Goal: Task Accomplishment & Management: Complete application form

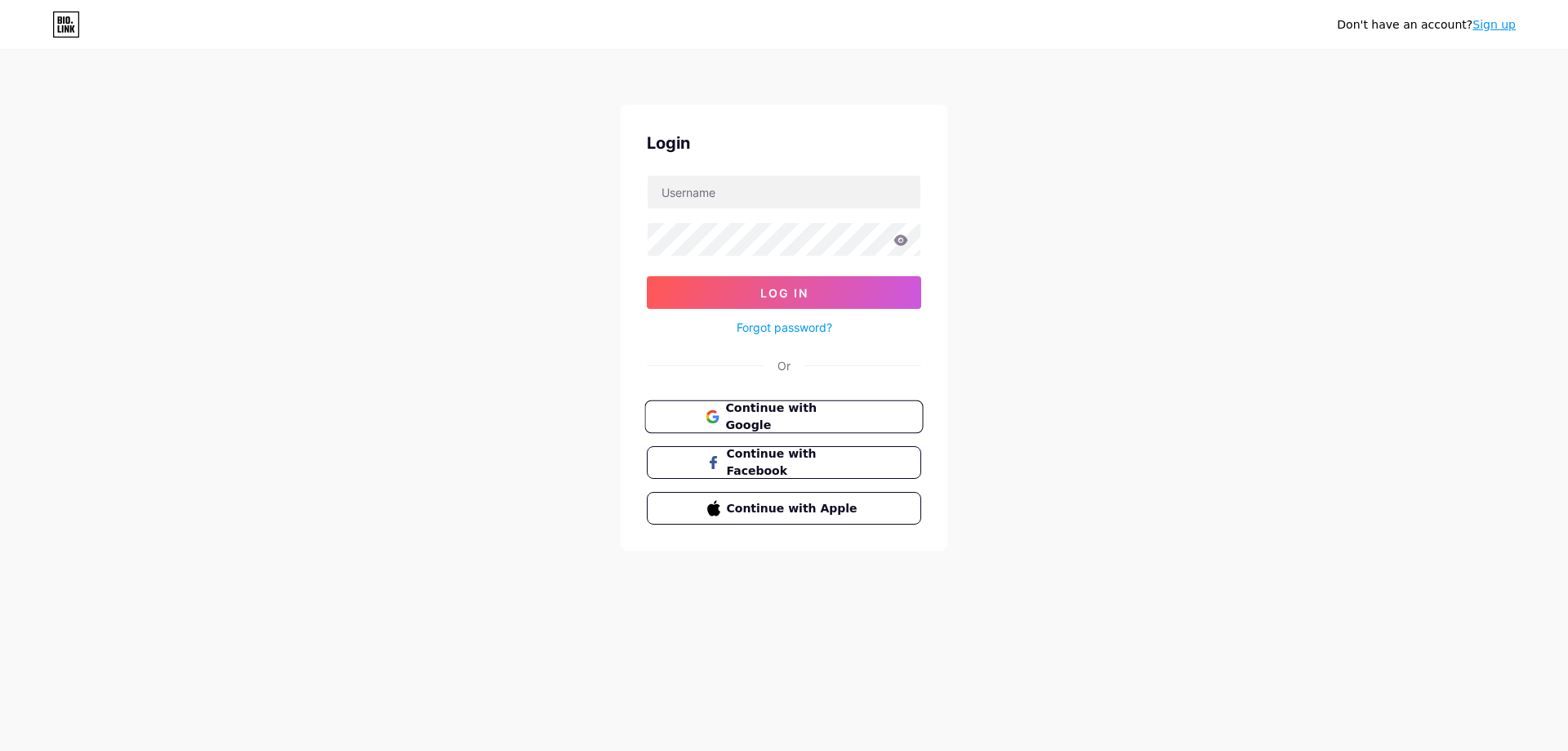
click at [795, 420] on span "Continue with Google" at bounding box center [793, 417] width 137 height 35
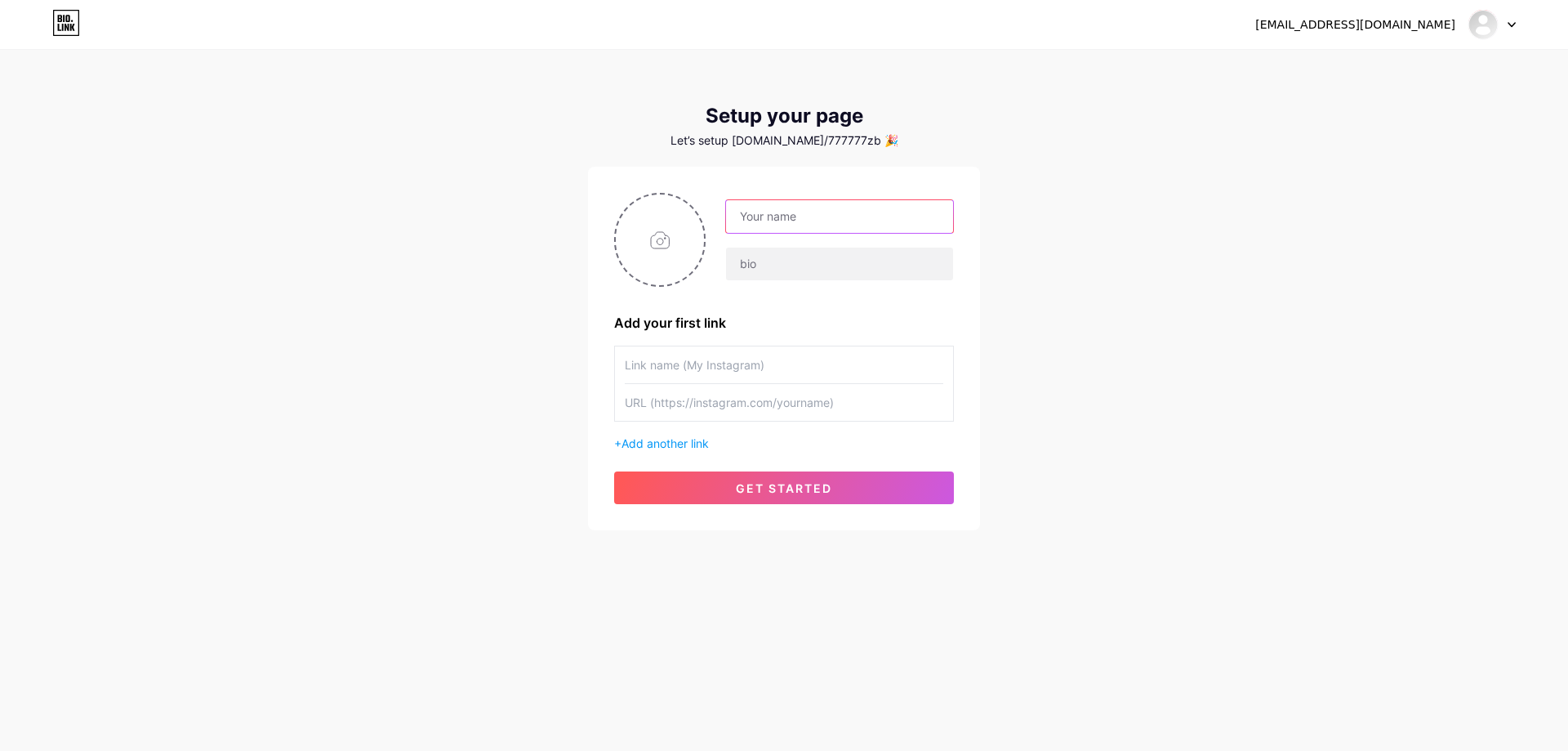
click at [793, 221] on input "text" at bounding box center [840, 217] width 227 height 33
click at [788, 222] on input "text" at bounding box center [840, 217] width 227 height 33
type input "Bettürkey Giriş Sayfası"
click at [783, 259] on input "text" at bounding box center [840, 264] width 227 height 33
type input "betturkeygiris"
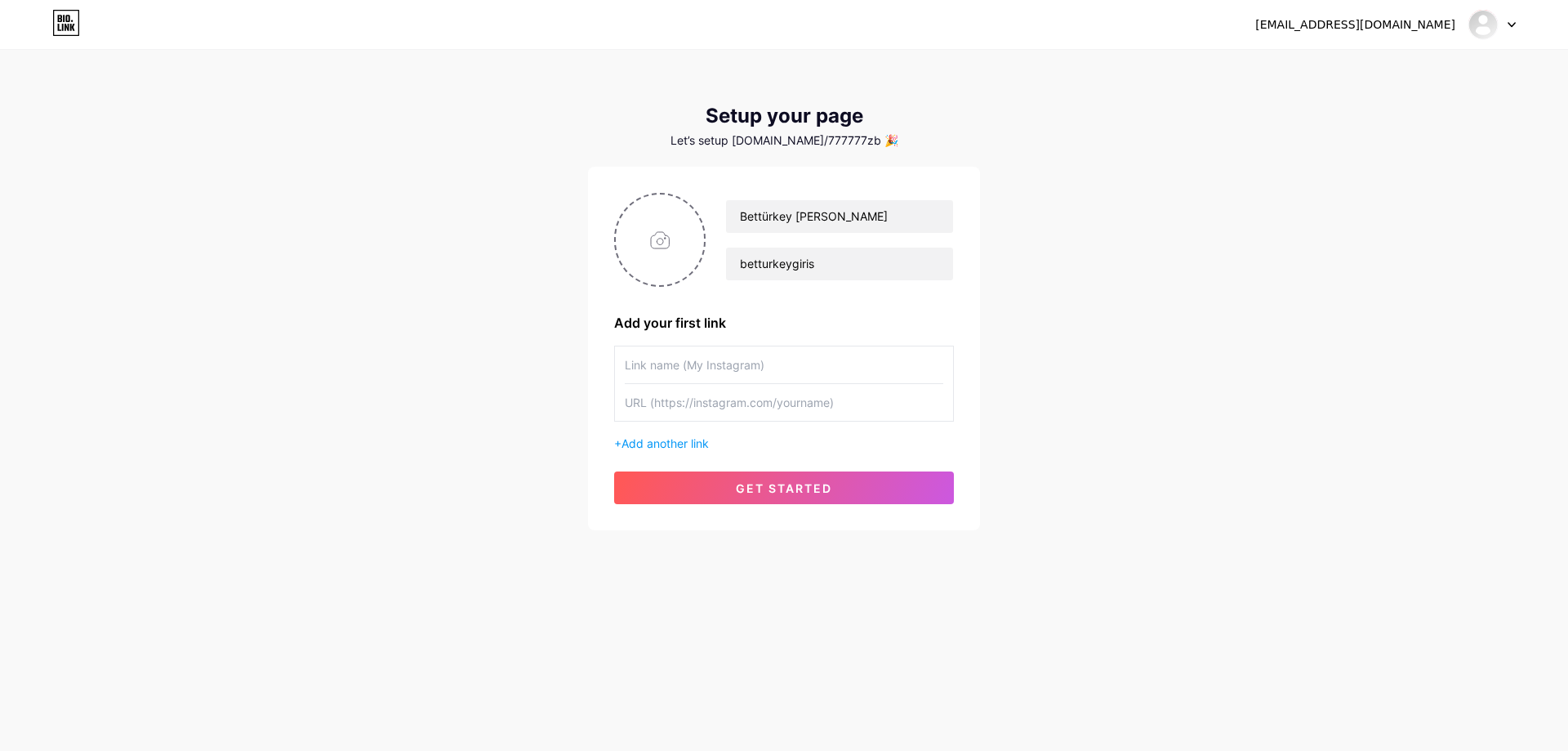
click at [1095, 418] on div "thechuckyrulet@gmail.com Dashboard Logout Setup your page Let’s setup bio.link/…" at bounding box center [784, 291] width 1568 height 582
click at [664, 242] on input "file" at bounding box center [659, 240] width 88 height 91
click at [1011, 415] on div "thechuckyrulet@gmail.com Dashboard Logout Setup your page Let’s setup bio.link/…" at bounding box center [784, 291] width 1568 height 582
click at [723, 365] on input "text" at bounding box center [784, 365] width 319 height 37
click at [989, 380] on div "thechuckyrulet@gmail.com Dashboard Logout Setup your page Let’s setup bio.link/…" at bounding box center [784, 291] width 1568 height 582
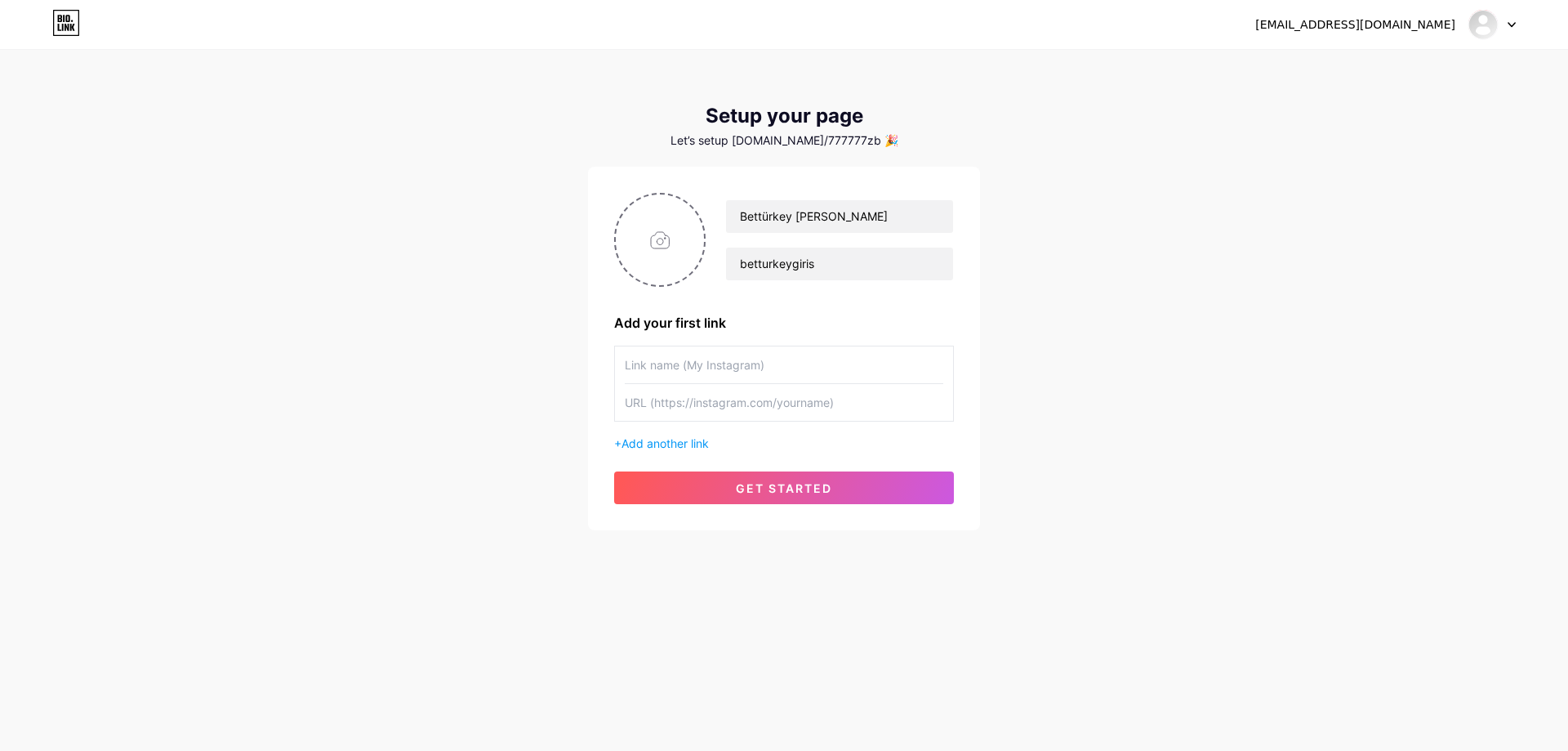
click at [1116, 380] on div "thechuckyrulet@gmail.com Dashboard Logout Setup your page Let’s setup bio.link/…" at bounding box center [784, 291] width 1568 height 582
click at [662, 247] on input "file" at bounding box center [659, 240] width 88 height 91
type input "C:\fakepath\betturkey.jpg"
click at [1213, 387] on div "thechuckyrulet@gmail.com Dashboard Logout Setup your page Let’s setup bio.link/…" at bounding box center [784, 291] width 1568 height 582
click at [720, 371] on input "text" at bounding box center [784, 365] width 319 height 37
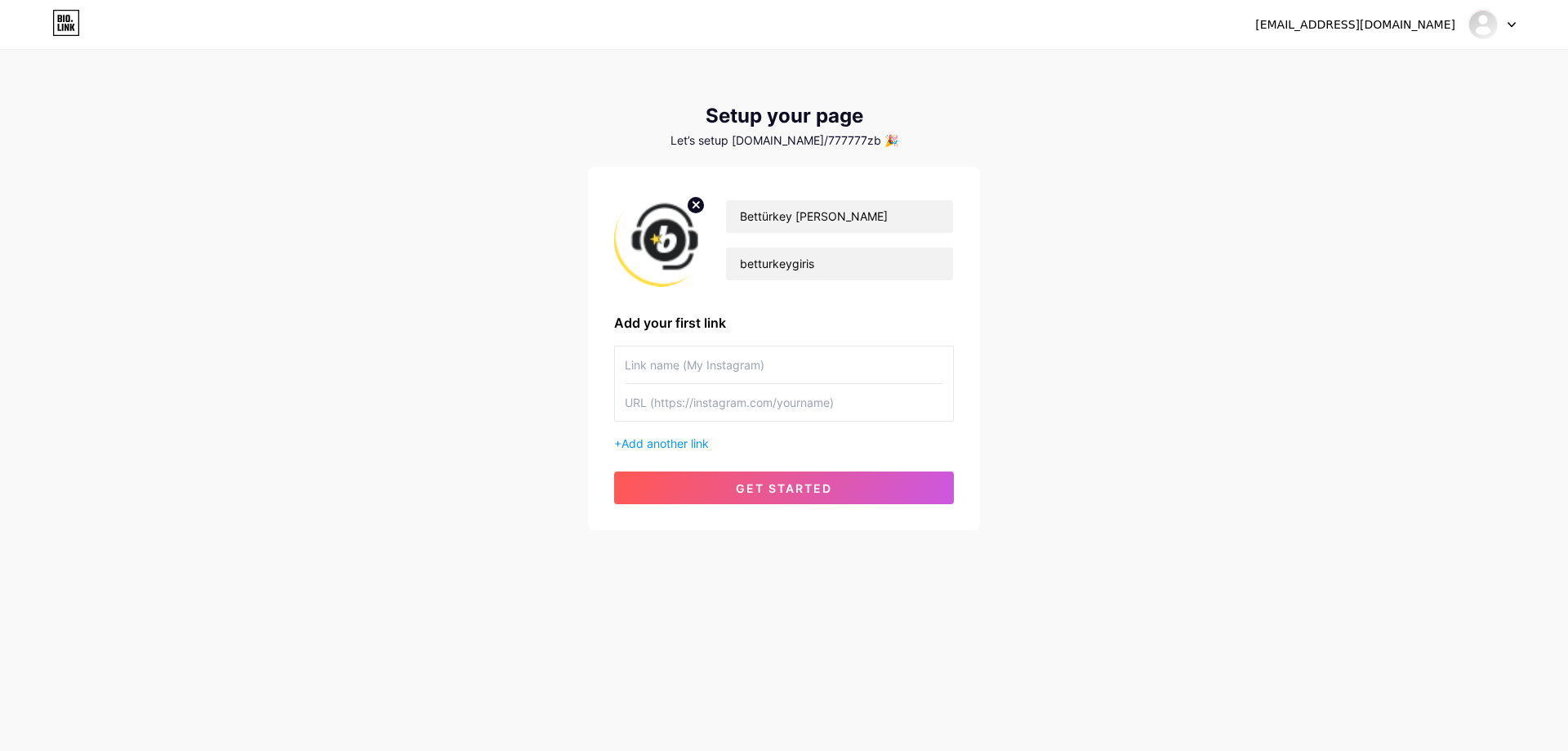
click at [737, 409] on input "text" at bounding box center [784, 402] width 319 height 37
paste input "[URL][DOMAIN_NAME]"
type input "[URL][DOMAIN_NAME]"
paste input "[URL][DOMAIN_NAME]"
type input "[URL][DOMAIN_NAME]"
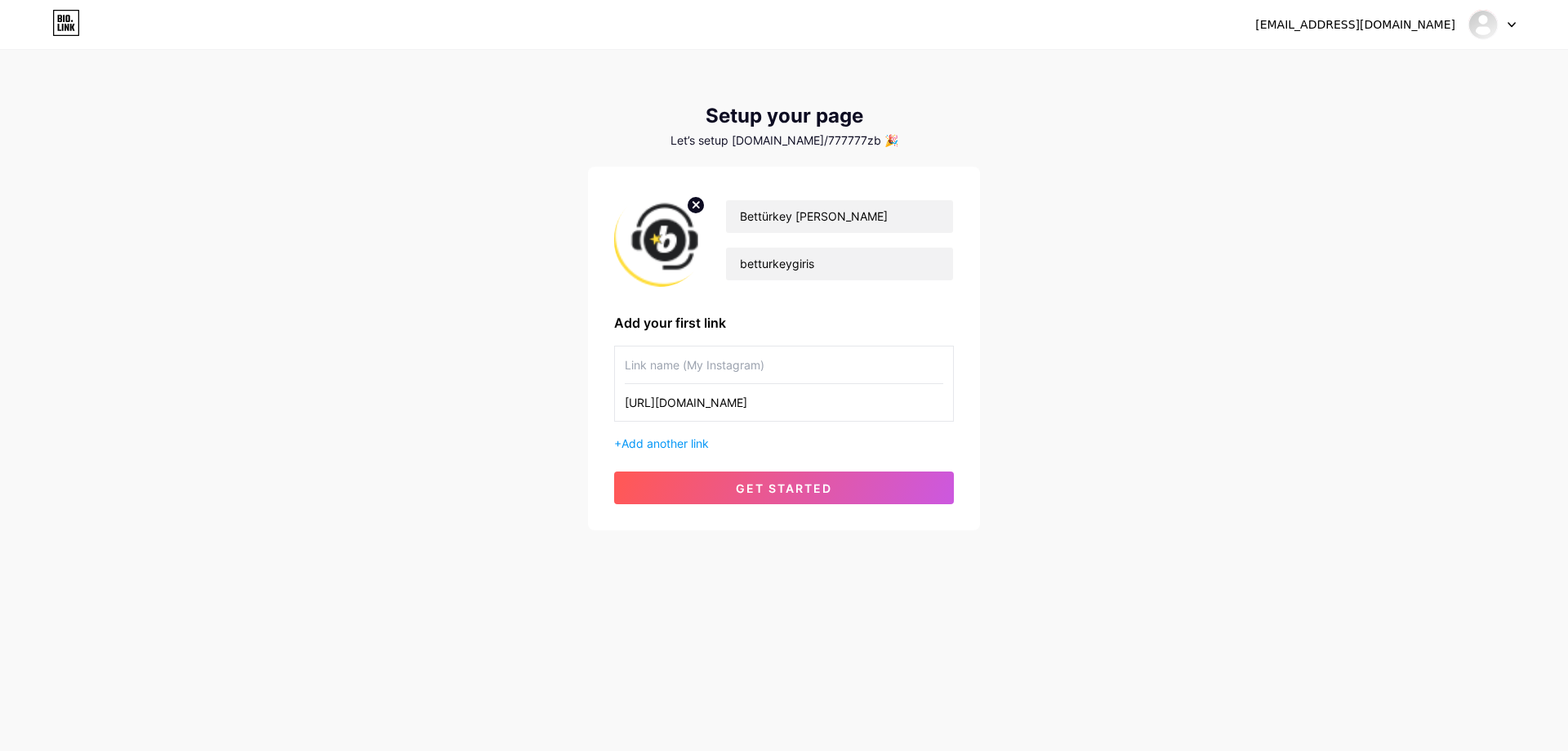
click at [1070, 407] on div "thechuckyrulet@gmail.com Dashboard Logout Setup your page Let’s setup bio.link/…" at bounding box center [784, 291] width 1568 height 582
click at [759, 369] on input "text" at bounding box center [784, 365] width 319 height 37
type input "Sosyal medyadan Takip Ediniz"
click at [1110, 711] on div "thechuckyrulet@gmail.com Dashboard Logout Setup your page Let’s setup bio.link/…" at bounding box center [784, 376] width 1568 height 751
click at [822, 488] on span "get started" at bounding box center [784, 487] width 96 height 14
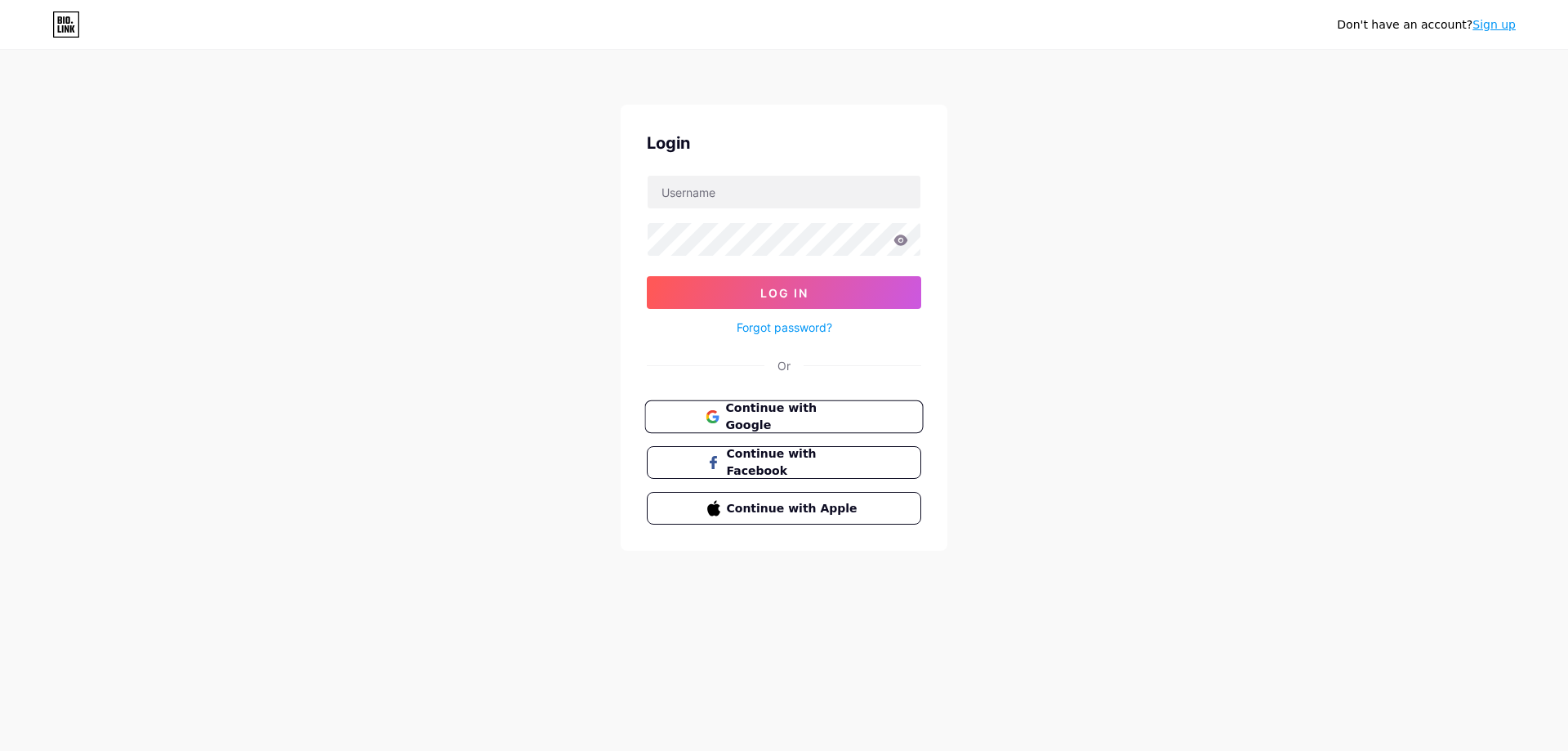
click at [799, 417] on span "Continue with Google" at bounding box center [793, 417] width 137 height 35
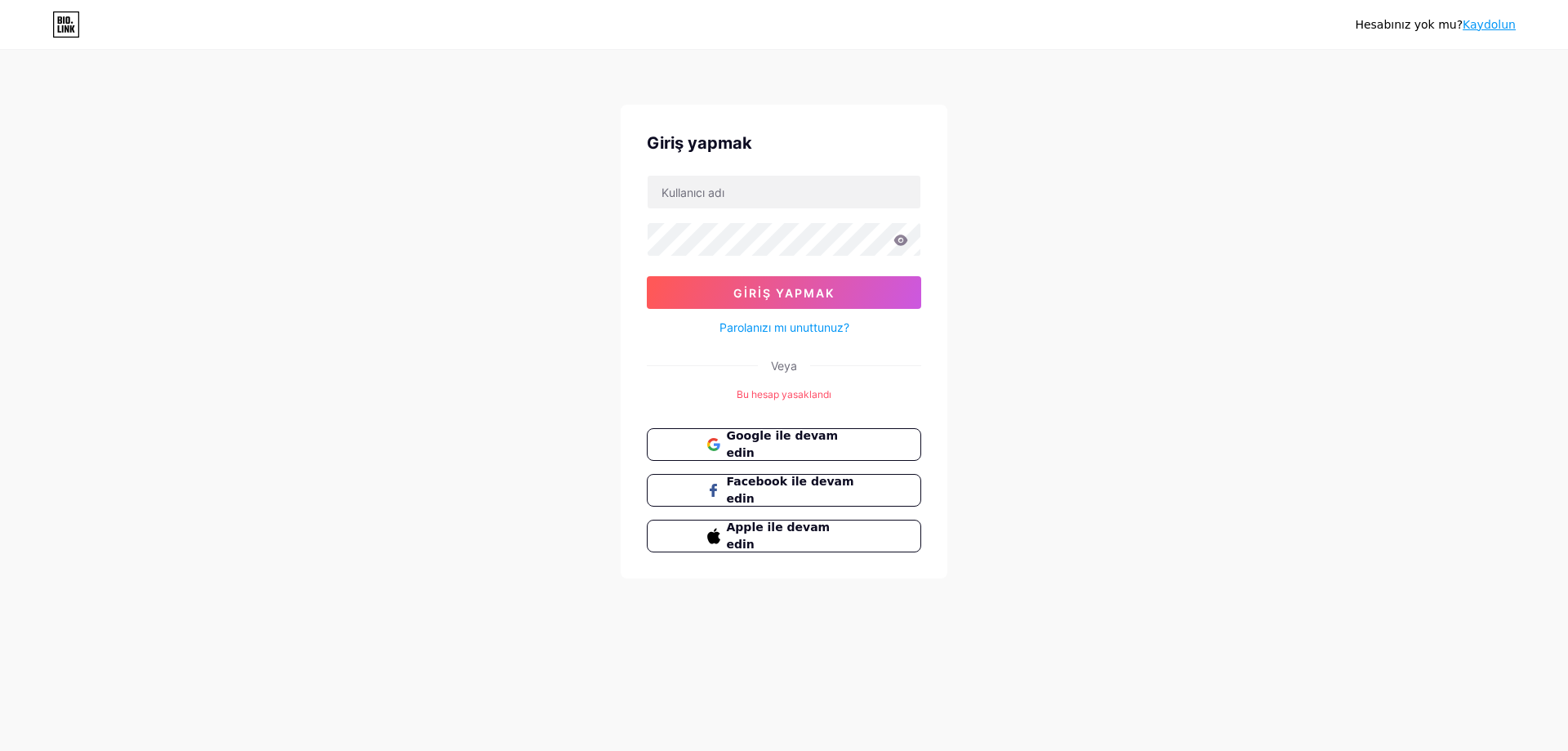
click at [1102, 350] on div "Hesabınız yok mu? [PERSON_NAME] yapmak Giriş yapmak Parolanızı mı unuttunuz? Ve…" at bounding box center [784, 315] width 1568 height 631
click at [1005, 451] on div "Hesabınız yok mu? [PERSON_NAME] yapmak Giriş yapmak Parolanızı mı unuttunuz? Ve…" at bounding box center [784, 315] width 1568 height 631
click at [719, 179] on input "text" at bounding box center [784, 192] width 272 height 33
click at [1495, 22] on font "Kaydolun" at bounding box center [1489, 25] width 53 height 13
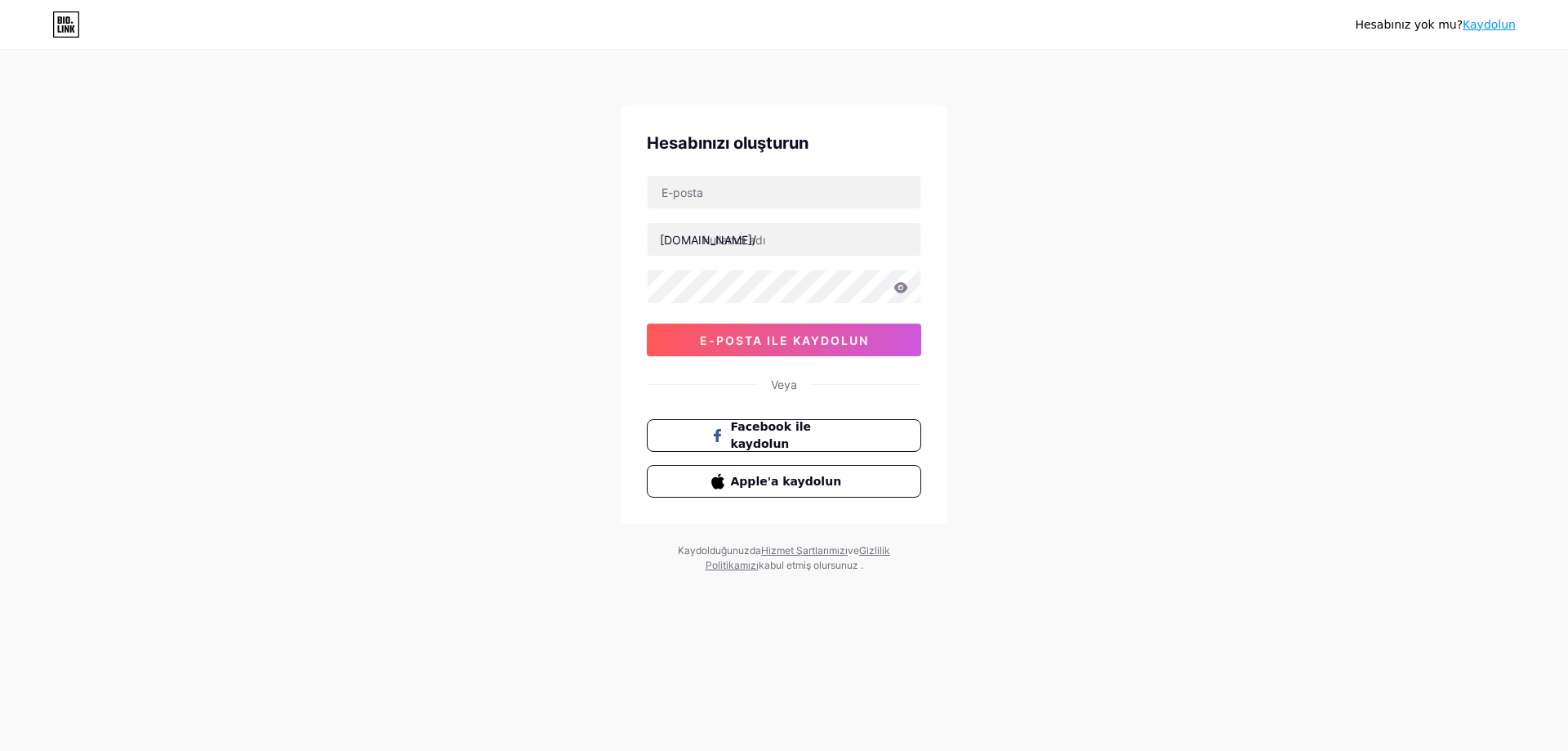
click at [1497, 30] on font "Kaydolun" at bounding box center [1489, 25] width 53 height 13
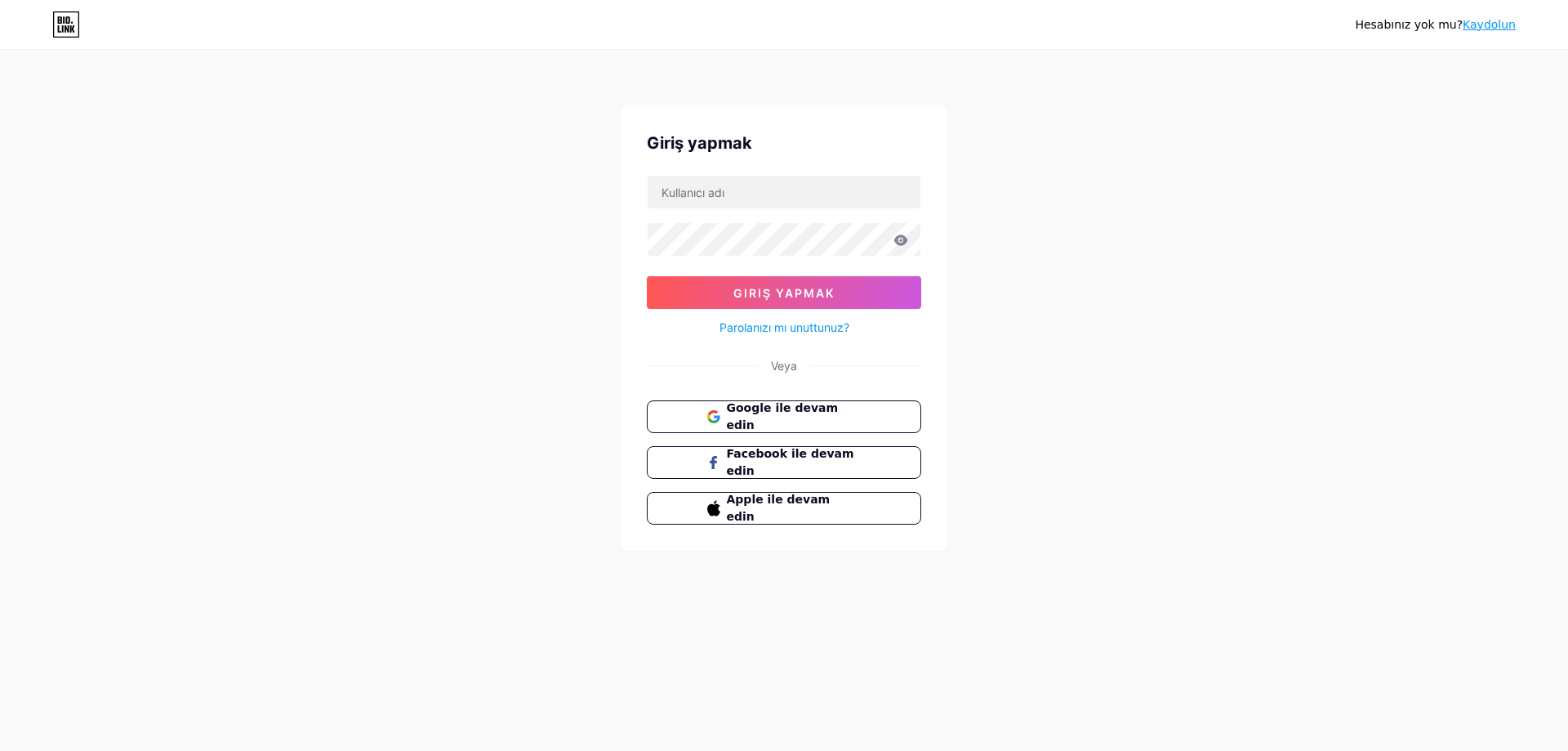
click at [1500, 26] on font "Kaydolun" at bounding box center [1489, 25] width 53 height 13
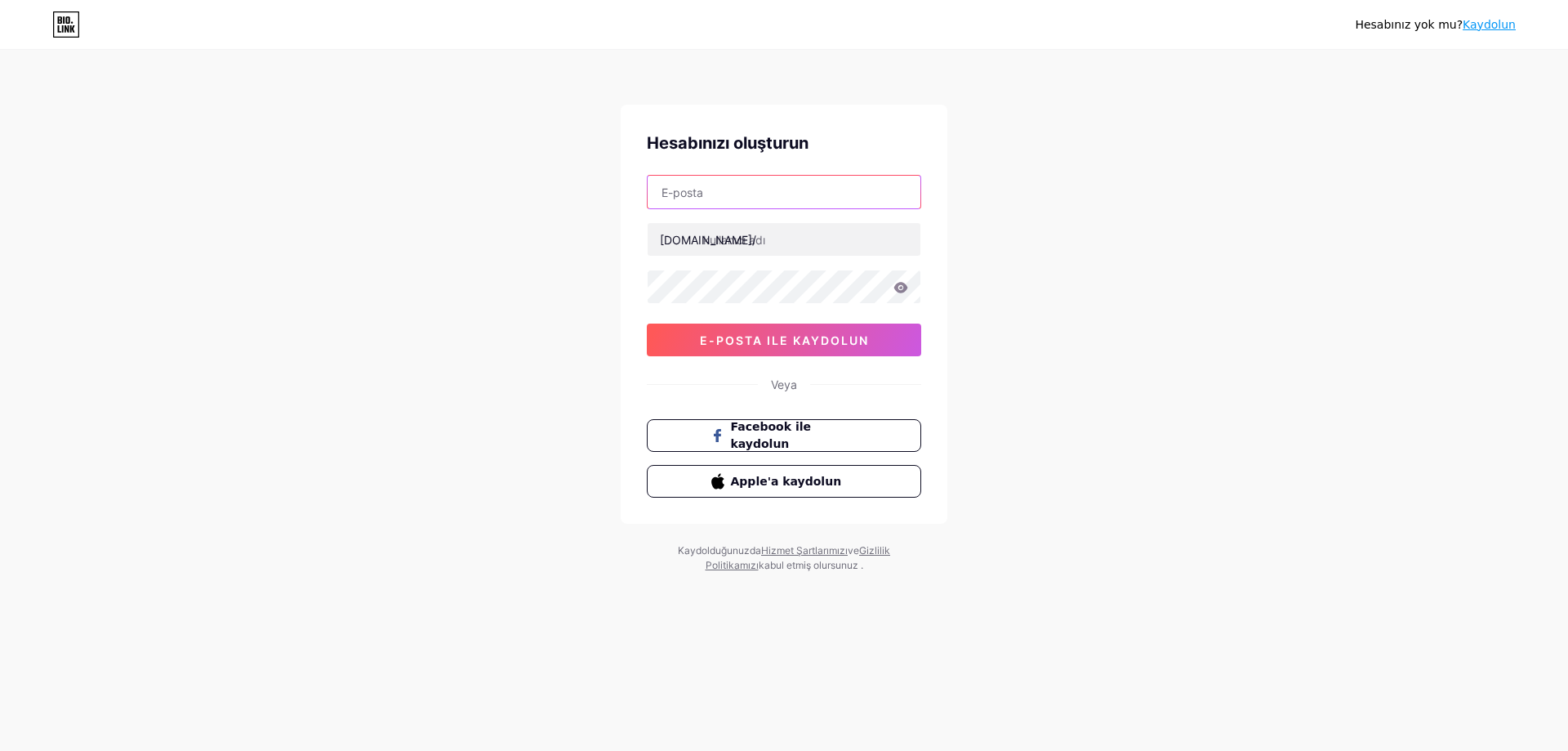
click at [698, 195] on input "text" at bounding box center [784, 192] width 272 height 33
click at [699, 194] on input "text" at bounding box center [784, 192] width 272 height 33
type input "[EMAIL_ADDRESS][DOMAIN_NAME]"
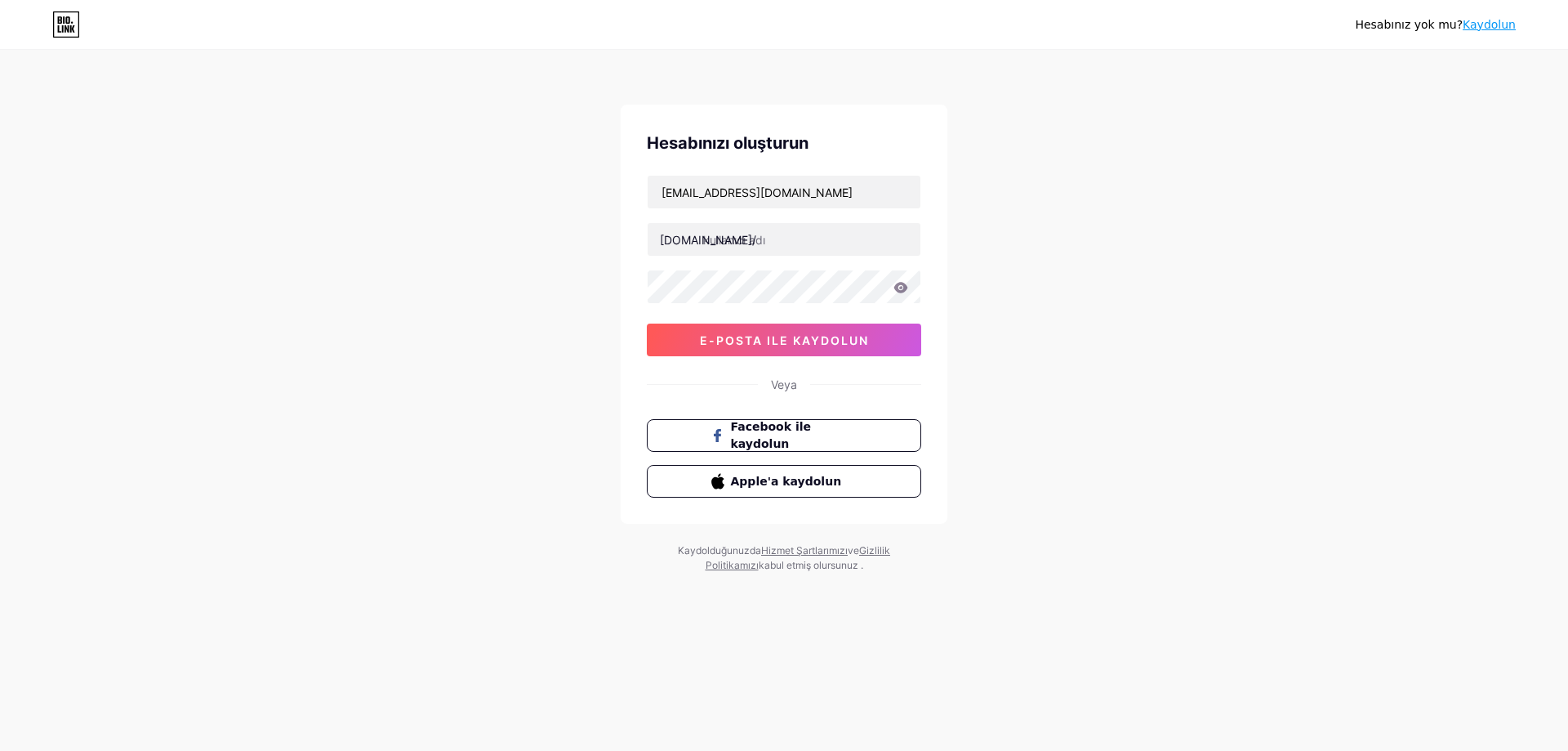
click at [1242, 293] on div "Hesabınız yok mu? Kaydolun Hesabınızı oluşturun [EMAIL_ADDRESS][DOMAIN_NAME] [D…" at bounding box center [784, 312] width 1568 height 625
click at [755, 246] on input "text" at bounding box center [784, 240] width 272 height 33
click at [732, 240] on input "bettukeygiris" at bounding box center [784, 240] width 272 height 33
click at [1082, 319] on div "Hesabınız yok mu? Kaydolun Hesabınızı oluşturun [EMAIL_ADDRESS][DOMAIN_NAME] [D…" at bounding box center [784, 312] width 1568 height 625
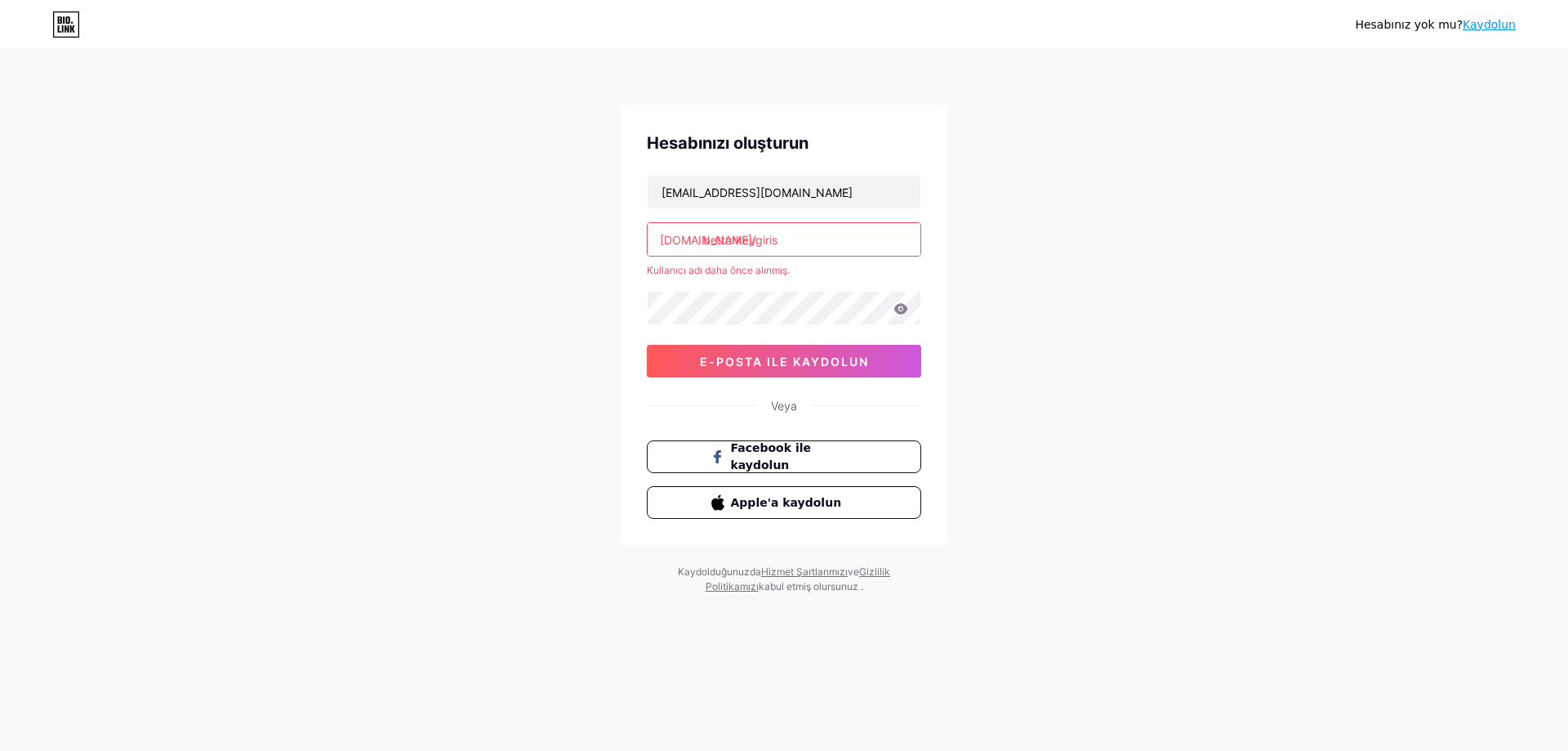
click at [849, 248] on input "betturkeygiris" at bounding box center [784, 240] width 272 height 33
click at [756, 239] on input "betturkeygiris" at bounding box center [784, 240] width 272 height 33
click at [783, 241] on input "betturkeygiris" at bounding box center [784, 240] width 272 height 33
click at [1007, 258] on div "Hesabınız yok mu? [PERSON_NAME] oluşturun [EMAIL_ADDRESS][DOMAIN_NAME] [DOMAIN_…" at bounding box center [784, 323] width 1568 height 646
click at [705, 234] on input "betturkey" at bounding box center [784, 240] width 272 height 33
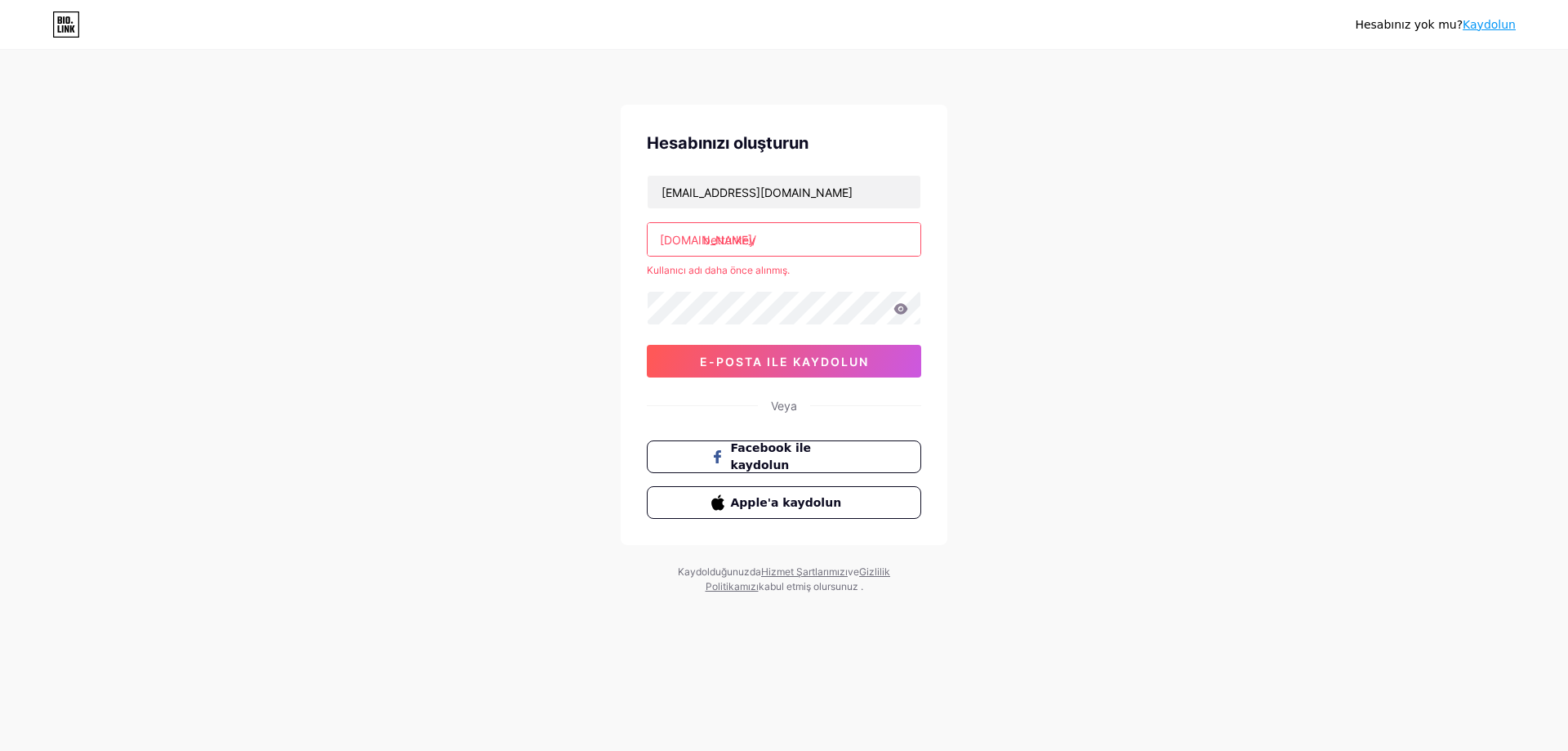
click at [775, 256] on div "[EMAIL_ADDRESS][DOMAIN_NAME] [DOMAIN_NAME]/ betturkey Kullanıcı adı daha önce a…" at bounding box center [784, 276] width 274 height 203
click at [777, 252] on input "betturkey" at bounding box center [784, 240] width 272 height 33
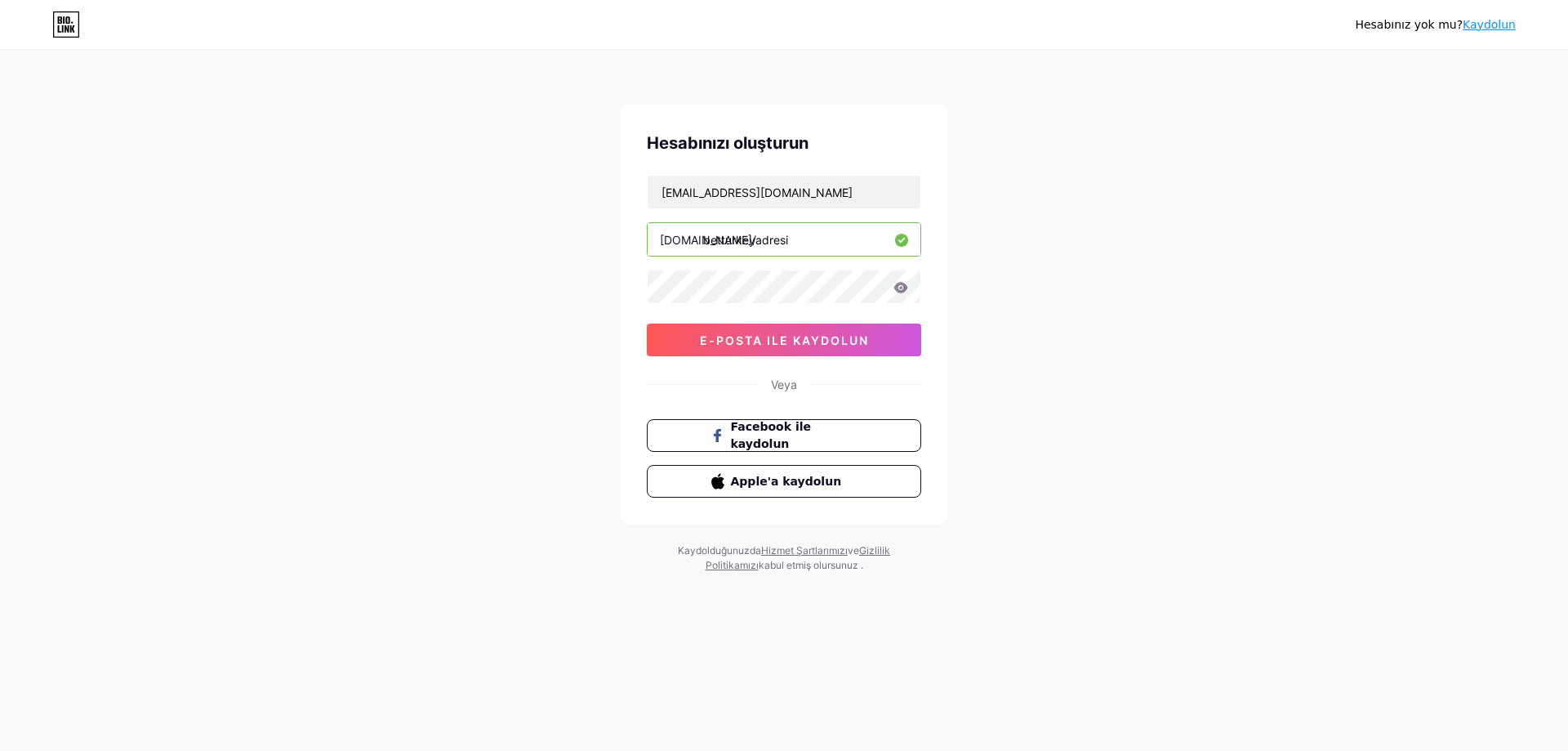
click at [1065, 366] on div "Hesabınız yok mu? Kaydolun Hesabınızı oluşturun [EMAIL_ADDRESS][DOMAIN_NAME] [D…" at bounding box center [784, 312] width 1568 height 625
click at [810, 247] on input "betturkeyadresi" at bounding box center [784, 240] width 272 height 33
type input "betturkey777"
click at [1050, 427] on div "Hesabınız yok mu? Kaydolun Hesabınızı oluşturun [EMAIL_ADDRESS][DOMAIN_NAME] [D…" at bounding box center [784, 312] width 1568 height 625
click at [1001, 404] on div "Hesabınız yok mu? Kaydolun Hesabınızı oluşturun [EMAIL_ADDRESS][DOMAIN_NAME] [D…" at bounding box center [784, 312] width 1568 height 625
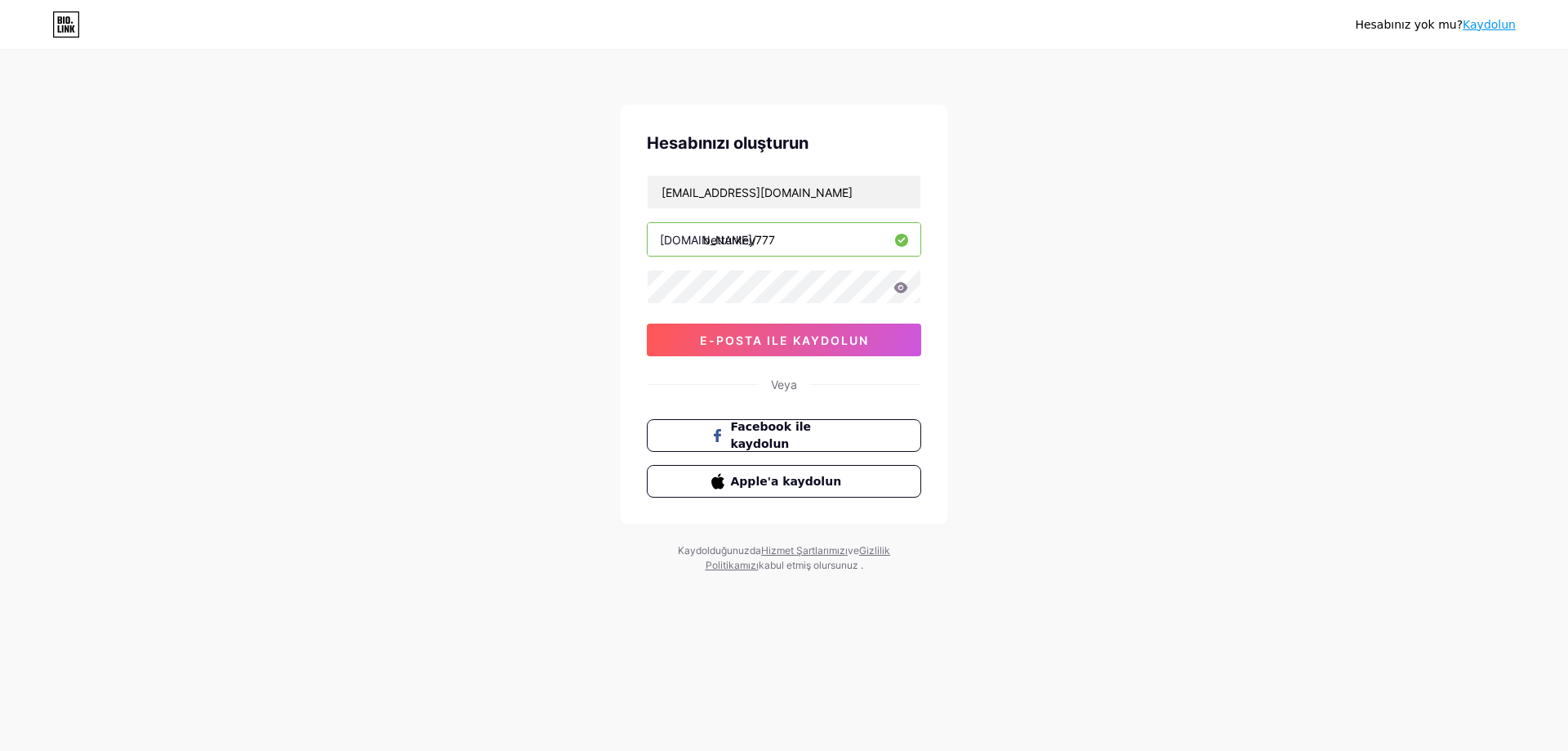
click at [900, 289] on icon at bounding box center [900, 287] width 14 height 11
click at [1096, 319] on div "Hesabınız yok mu? Kaydolun Hesabınızı oluşturun [EMAIL_ADDRESS][DOMAIN_NAME] [D…" at bounding box center [784, 312] width 1568 height 625
click at [787, 334] on font "e-posta ile kaydolun" at bounding box center [784, 340] width 169 height 14
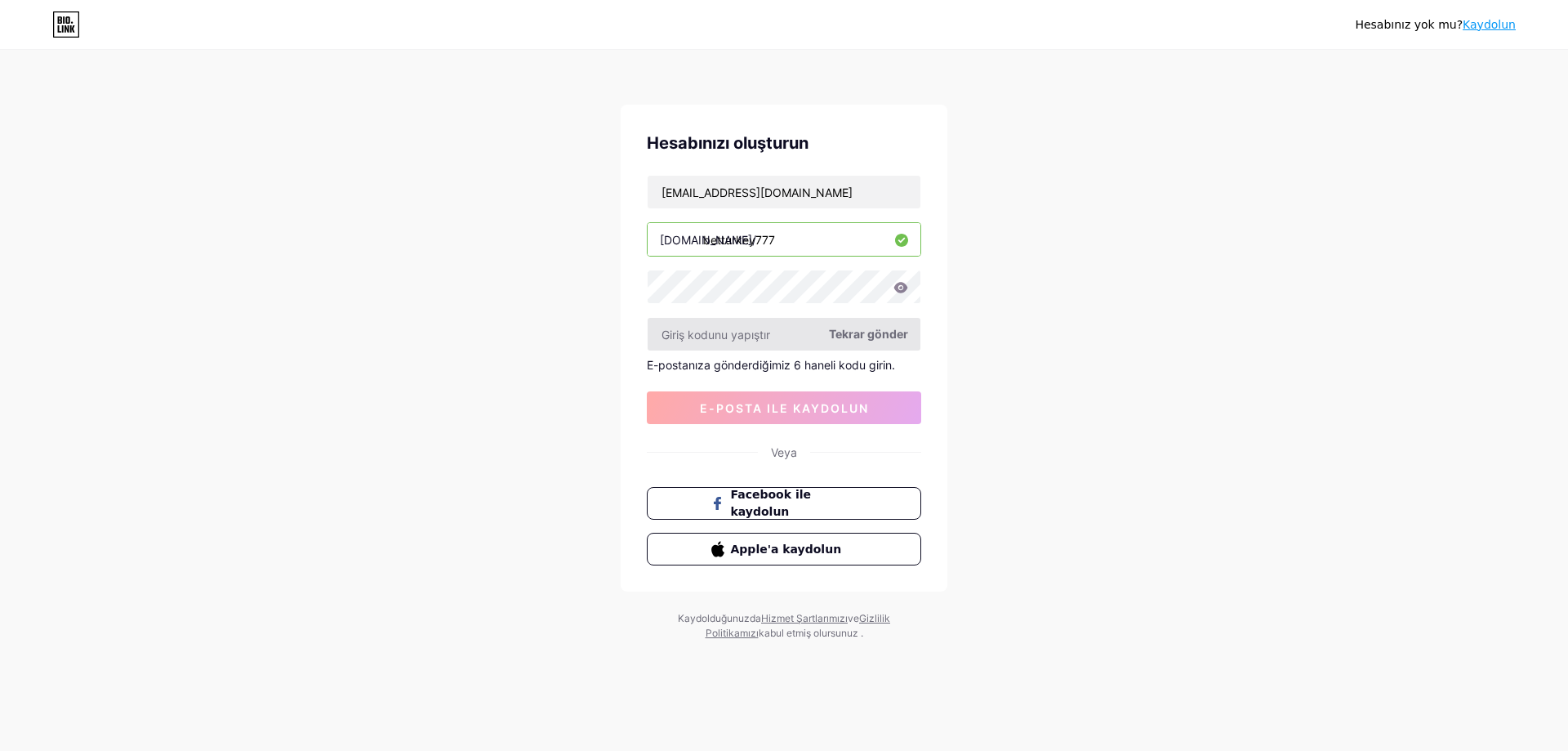
click at [761, 329] on input "text" at bounding box center [784, 334] width 272 height 33
click at [753, 332] on input "text" at bounding box center [784, 334] width 272 height 33
click at [866, 332] on font "Tekrar gönder" at bounding box center [868, 334] width 79 height 14
click at [789, 191] on input "[EMAIL_ADDRESS][DOMAIN_NAME]" at bounding box center [784, 192] width 272 height 33
drag, startPoint x: 789, startPoint y: 191, endPoint x: 668, endPoint y: 194, distance: 121.0
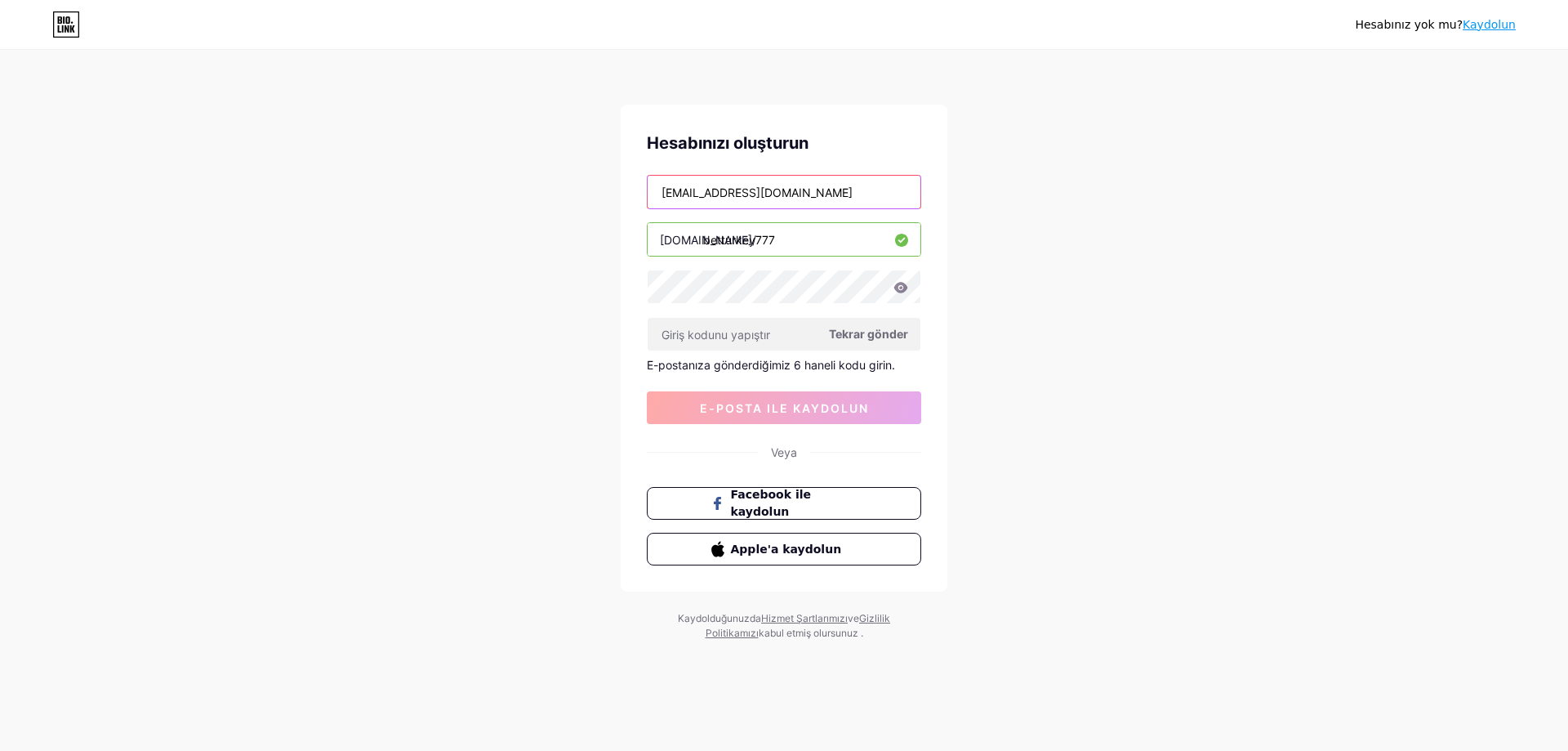
click at [668, 194] on input "[EMAIL_ADDRESS][DOMAIN_NAME]" at bounding box center [784, 192] width 272 height 33
type input "i"
type input "[EMAIL_ADDRESS][DOMAIN_NAME]"
click at [555, 296] on div "Hesabınız yok mu? [PERSON_NAME] oluşturun [EMAIL_ADDRESS][DOMAIN_NAME] [DOMAIN_…" at bounding box center [784, 346] width 1568 height 693
click at [872, 342] on span "Tekrar gönder" at bounding box center [868, 334] width 79 height 17
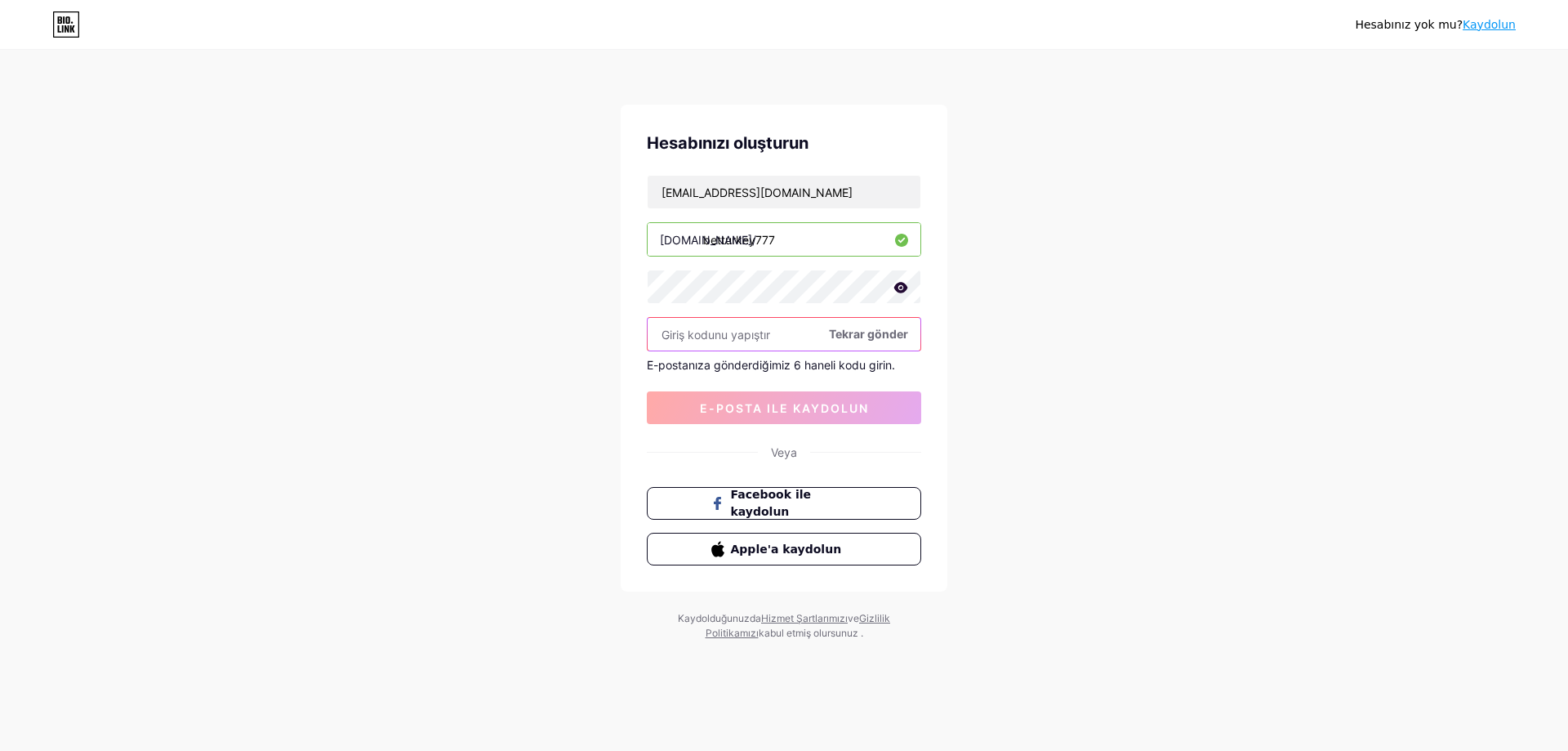
click at [737, 341] on input "text" at bounding box center [784, 334] width 272 height 33
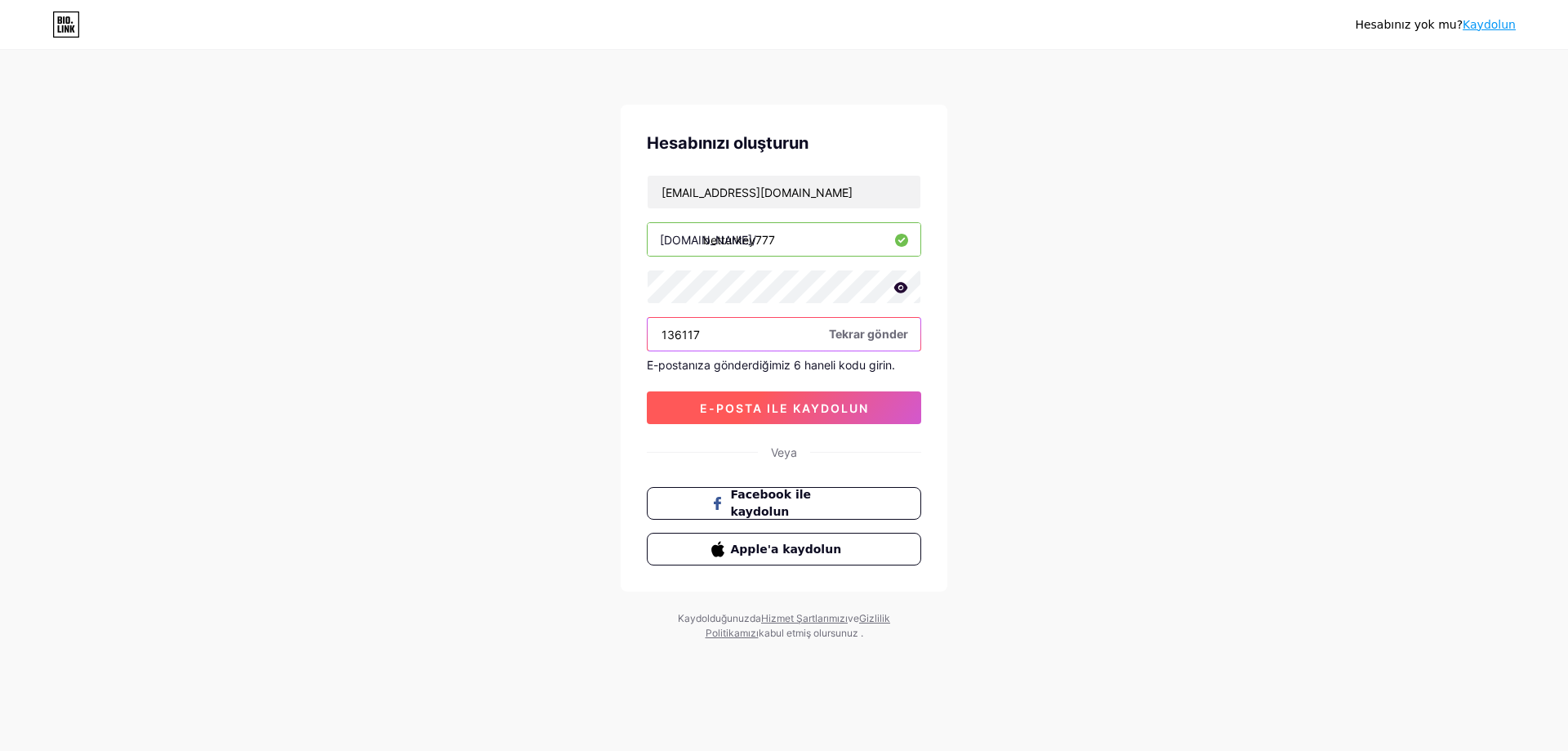
type input "136117"
click at [803, 403] on font "e-posta ile kaydolun" at bounding box center [784, 408] width 169 height 14
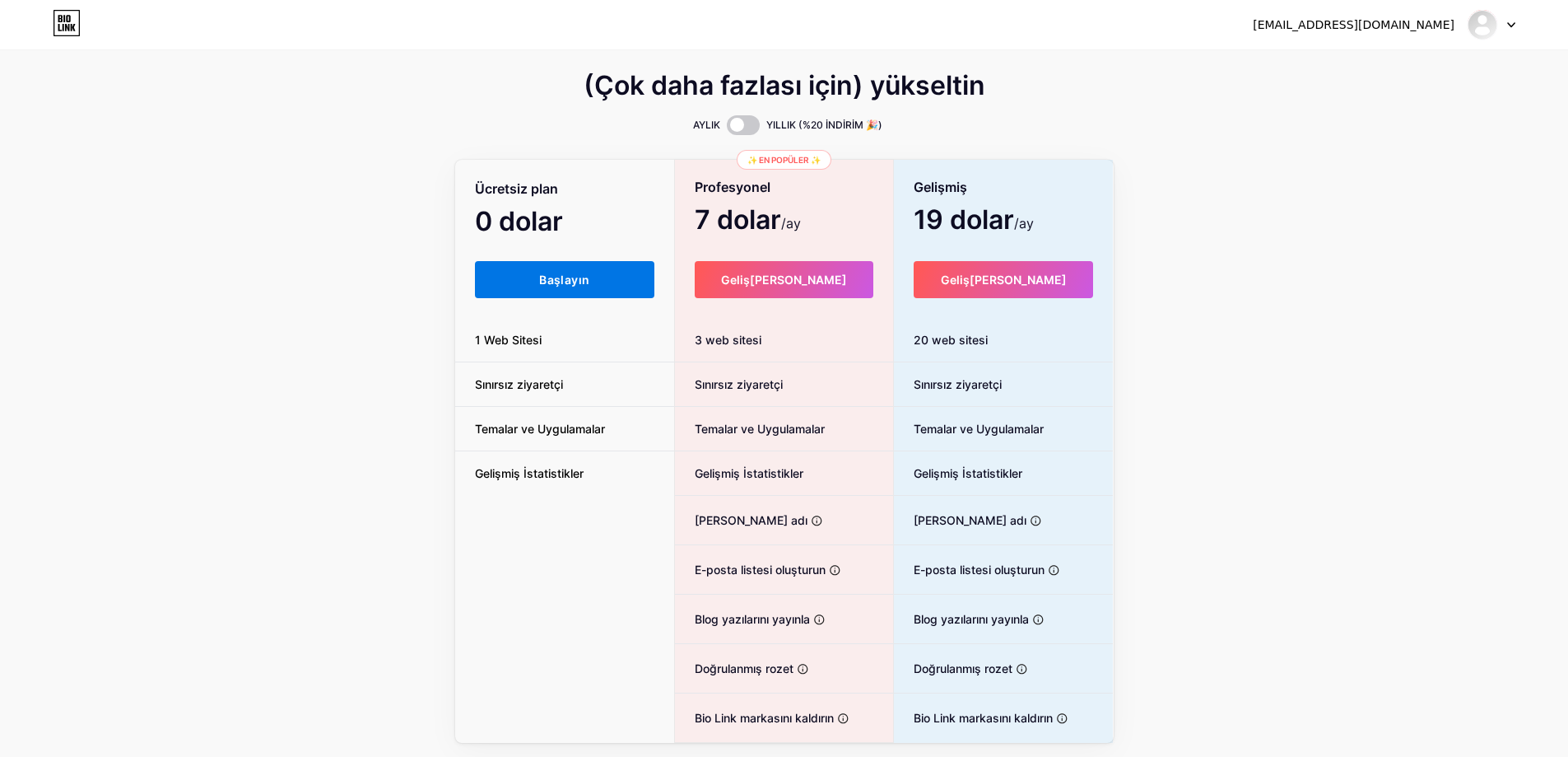
click at [549, 280] on font "Başlayın" at bounding box center [564, 279] width 51 height 14
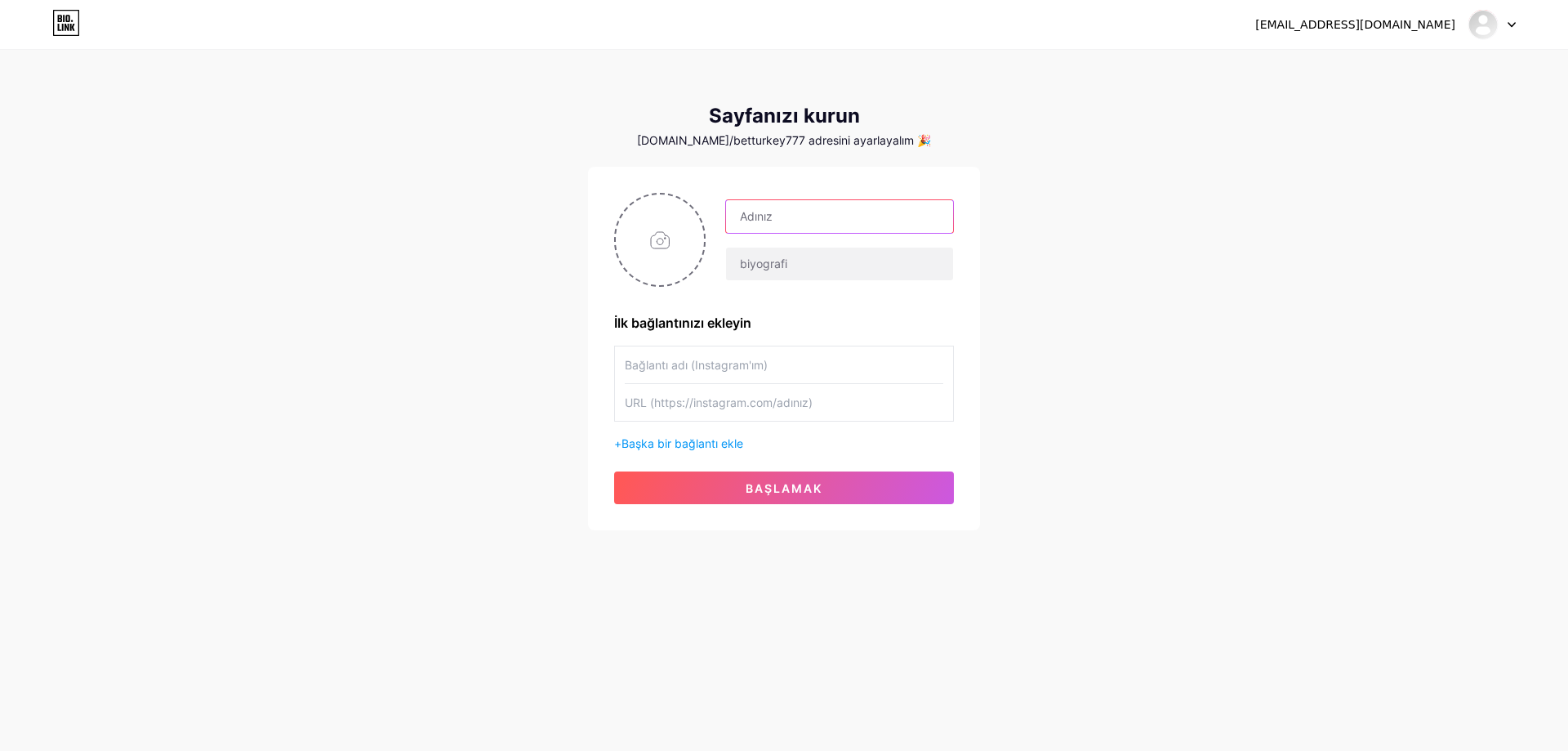
click at [798, 212] on input "text" at bounding box center [840, 217] width 227 height 33
type input "Betturkey Giriş Sayfası"
click at [788, 264] on input "text" at bounding box center [840, 264] width 227 height 33
type input "b"
click at [800, 267] on input "text" at bounding box center [840, 264] width 227 height 33
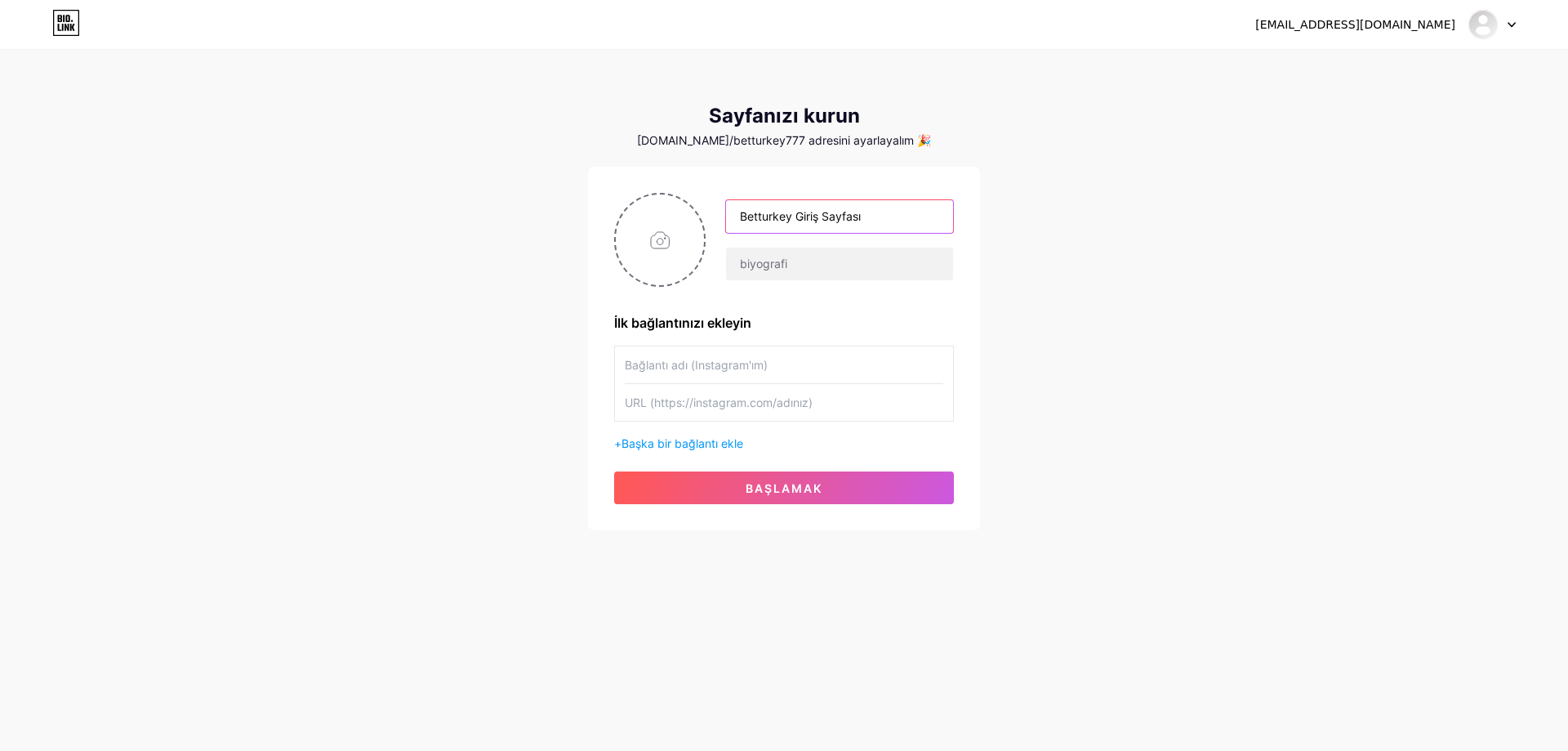
click at [795, 213] on input "Betturkey Giriş Sayfası" at bounding box center [840, 217] width 227 height 33
click at [797, 263] on input "text" at bounding box center [840, 264] width 227 height 33
paste input "Betturkey Giriş Sayfası"
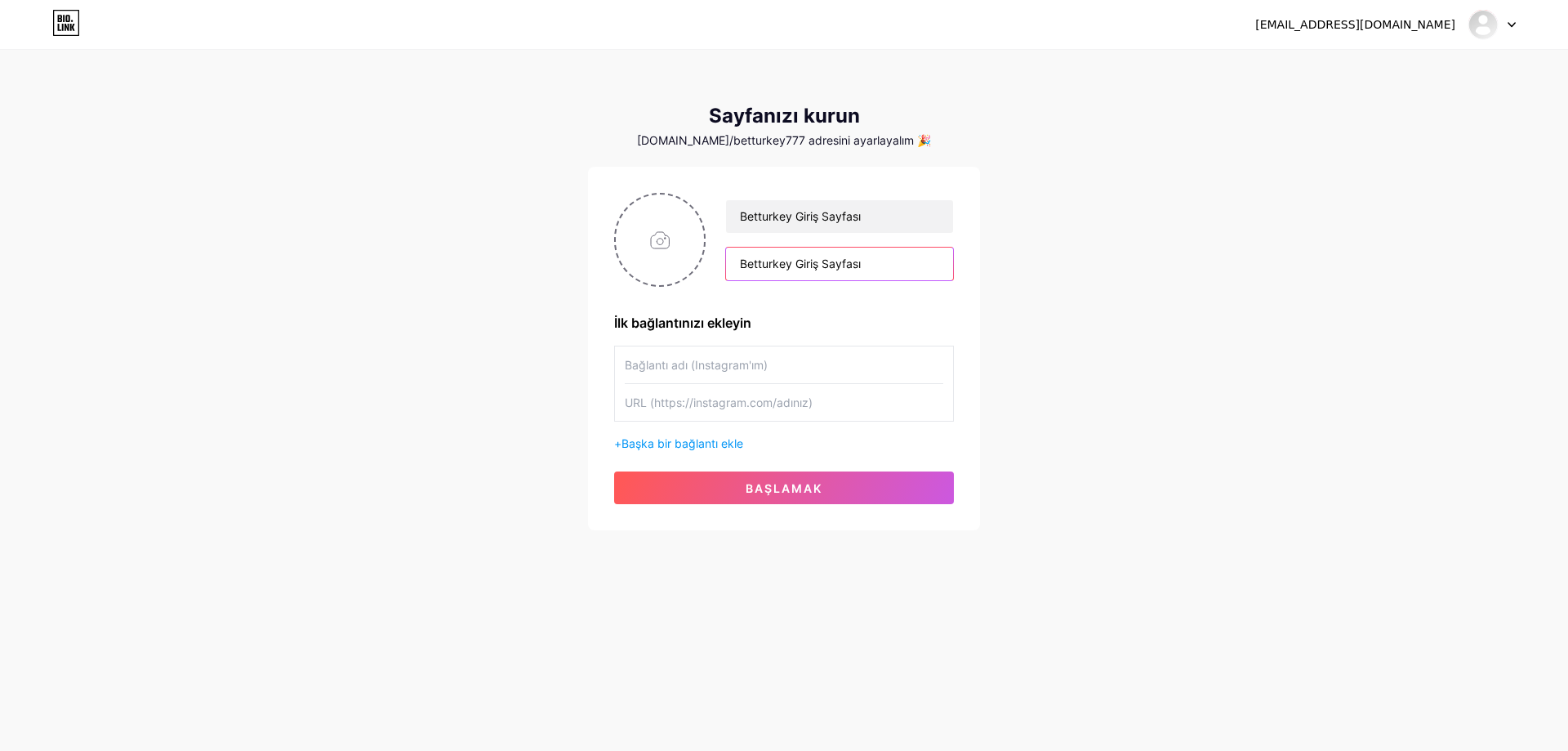
drag, startPoint x: 821, startPoint y: 266, endPoint x: 894, endPoint y: 265, distance: 73.0
click at [894, 265] on input "Betturkey Giriş Sayfası" at bounding box center [840, 264] width 227 height 33
type input "Betturkey Giriş Adresi"
click at [1181, 325] on div "[EMAIL_ADDRESS][DOMAIN_NAME] Gösterge Paneli Çıkış yap Sayfanızı kurun [DOMAIN_…" at bounding box center [784, 291] width 1568 height 582
click at [659, 239] on input "file" at bounding box center [659, 240] width 88 height 91
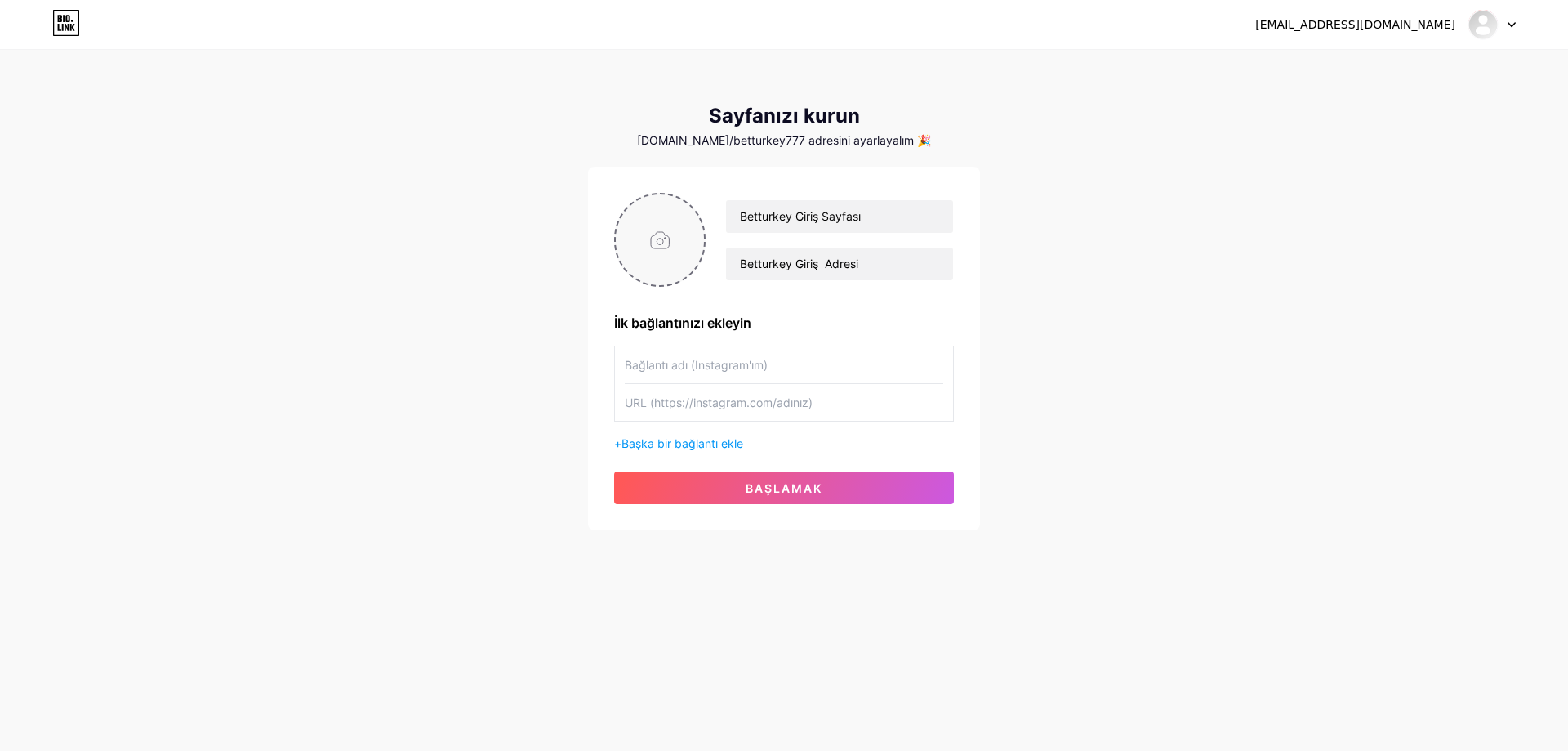
type input "C:\fakepath\betturkey.jpg"
click at [772, 368] on input "text" at bounding box center [784, 365] width 319 height 37
click at [712, 402] on input "text" at bounding box center [784, 402] width 319 height 37
paste input "[URL][DOMAIN_NAME]"
type input "[URL][DOMAIN_NAME]"
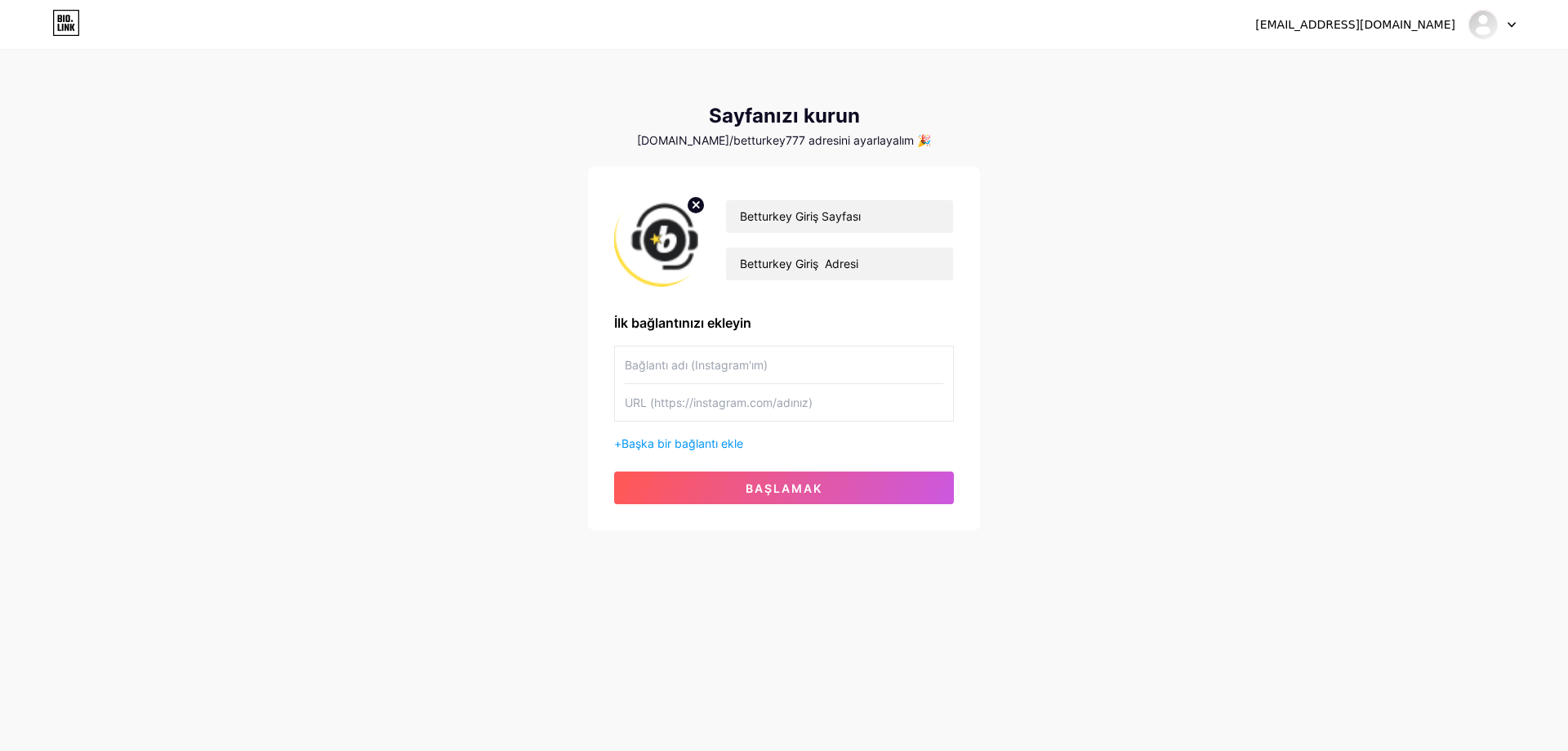
click at [1226, 435] on div "[EMAIL_ADDRESS][DOMAIN_NAME] Gösterge Paneli Çıkış yap Sayfanızı kurun [DOMAIN_…" at bounding box center [784, 291] width 1568 height 582
click at [703, 444] on font "Başka bir bağlantı ekle" at bounding box center [682, 443] width 122 height 14
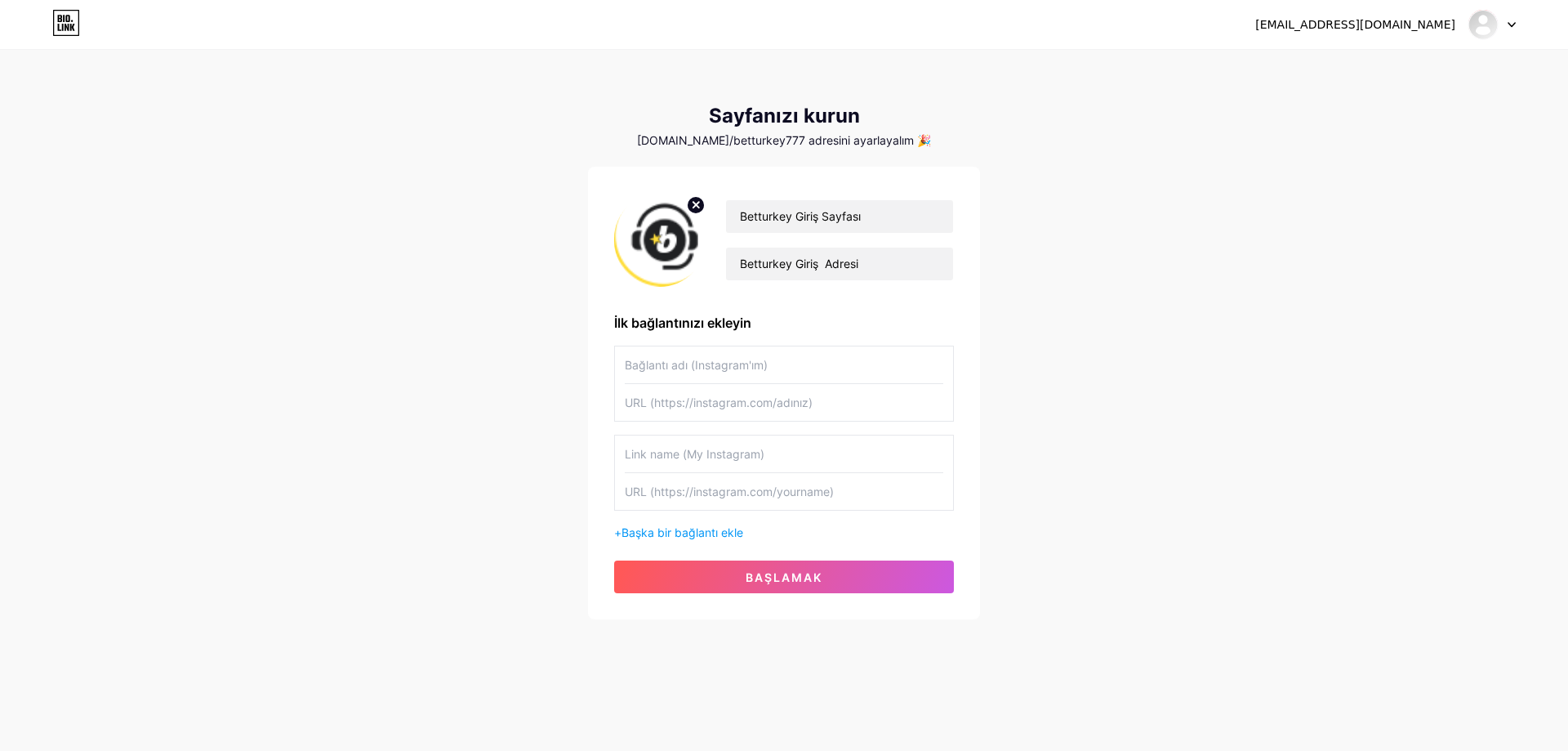
click at [717, 401] on input "text" at bounding box center [784, 402] width 319 height 37
click at [670, 363] on input "text" at bounding box center [784, 365] width 319 height 37
type input "[PERSON_NAME] Yap"
click at [694, 401] on input "text" at bounding box center [784, 402] width 319 height 37
paste input "[URL][DOMAIN_NAME]"
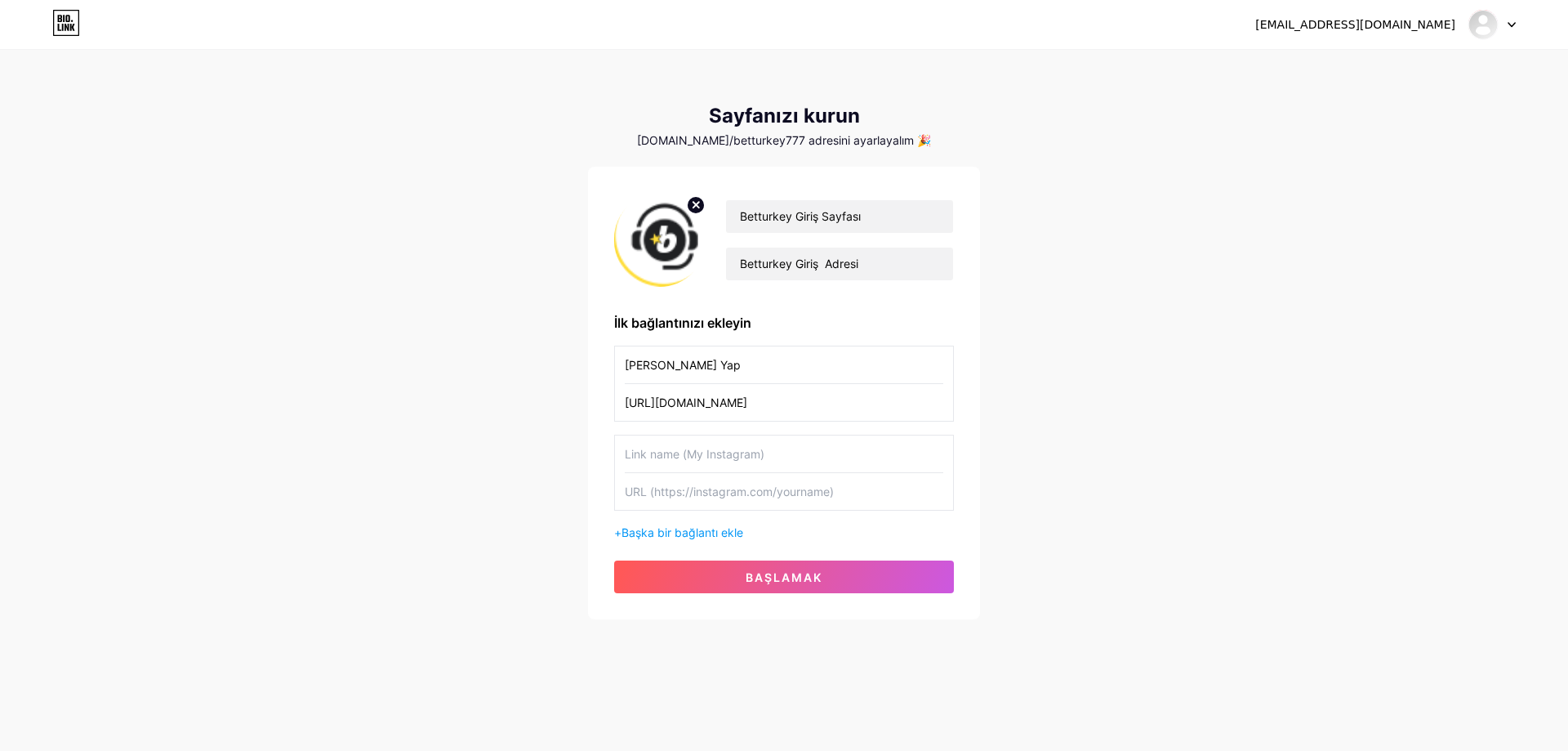
type input "[URL][DOMAIN_NAME]"
click at [507, 439] on div "[EMAIL_ADDRESS][DOMAIN_NAME] Gösterge Paneli Çıkış yap Sayfanızı kurun [DOMAIN_…" at bounding box center [784, 336] width 1568 height 672
click at [769, 576] on font "başlamak" at bounding box center [784, 577] width 77 height 14
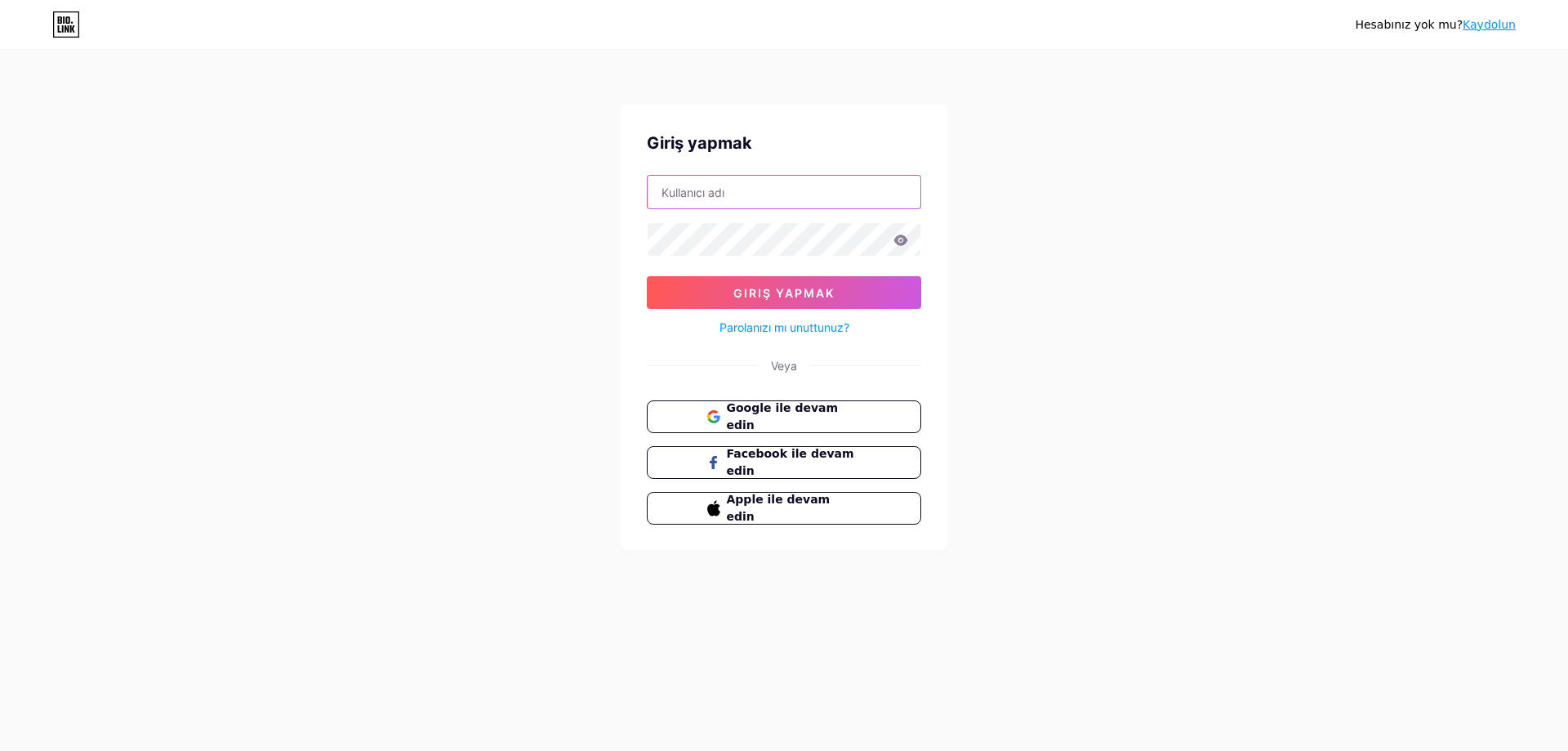
type input "betturkey777"
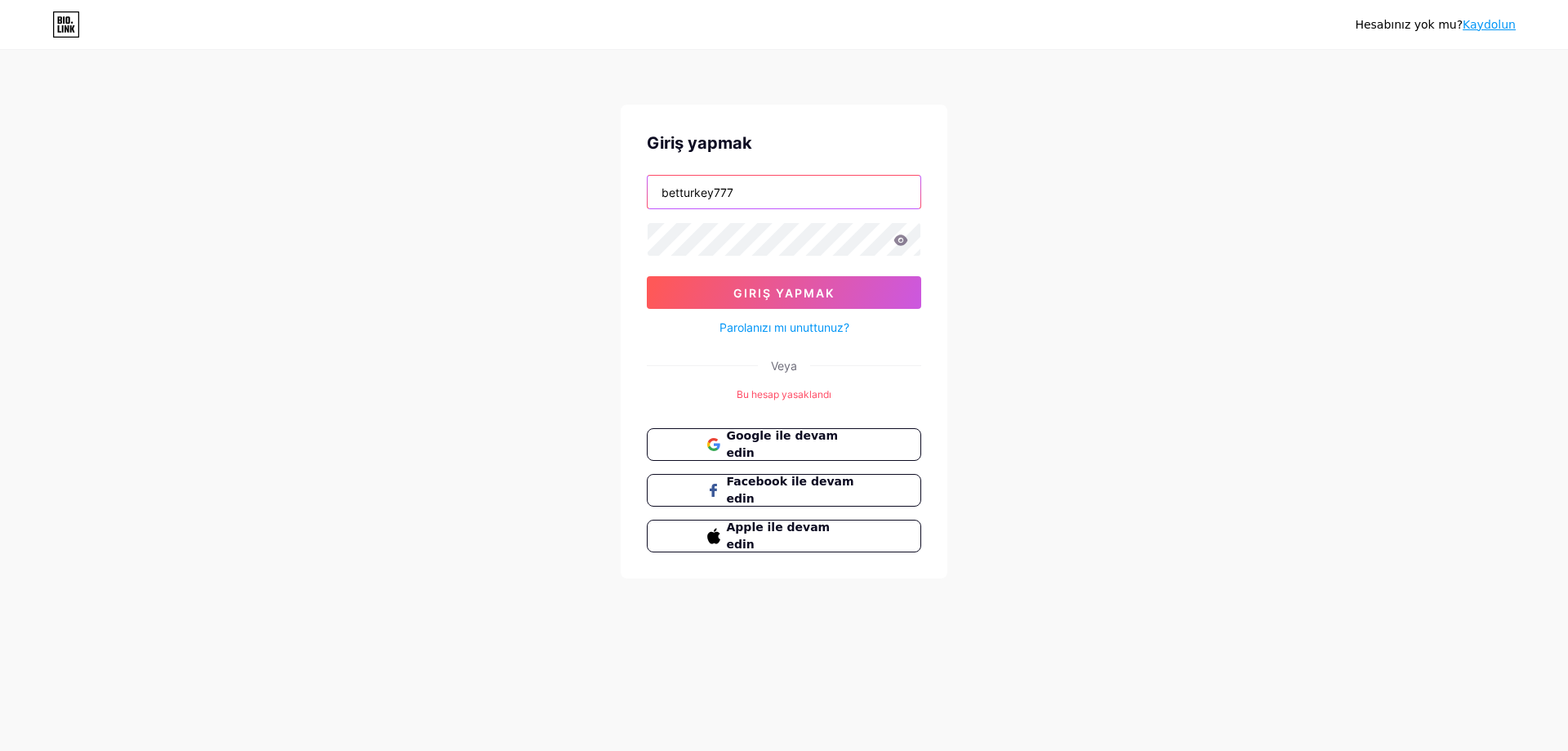
click at [782, 195] on input "betturkey777" at bounding box center [784, 192] width 272 height 33
drag, startPoint x: 698, startPoint y: 194, endPoint x: 632, endPoint y: 189, distance: 66.2
click at [632, 189] on div "Giriş yapmak betturkey777 Giriş yapmak Parolanızı mı unuttunuz? Veya Bu hesap y…" at bounding box center [784, 341] width 327 height 473
click at [770, 193] on input "text" at bounding box center [784, 192] width 272 height 33
click at [1049, 246] on div "Hesabınız yok mu? [PERSON_NAME] yapmak Giriş yapmak Parolanızı mı unuttunuz? Ve…" at bounding box center [784, 315] width 1568 height 631
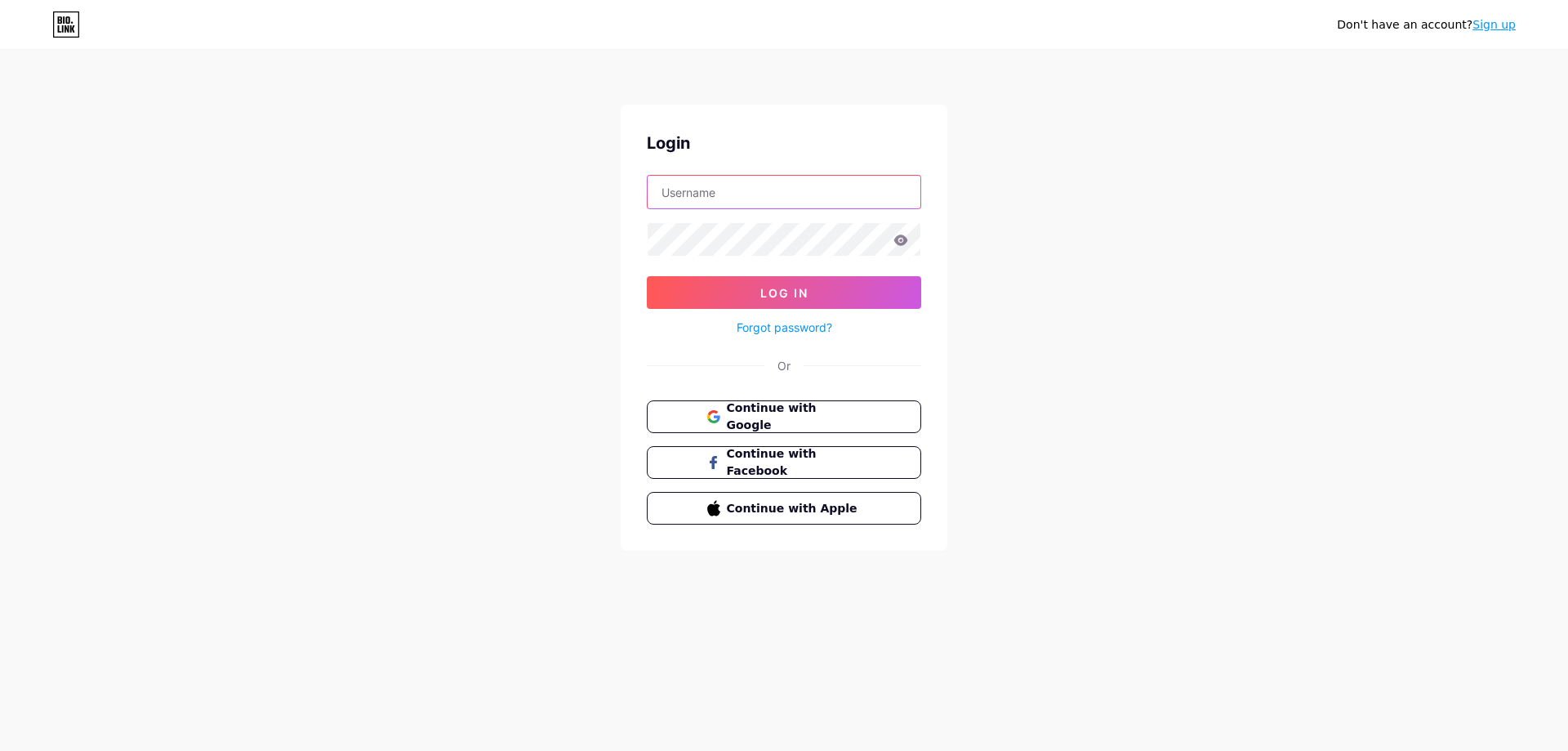
type input "betturkey777"
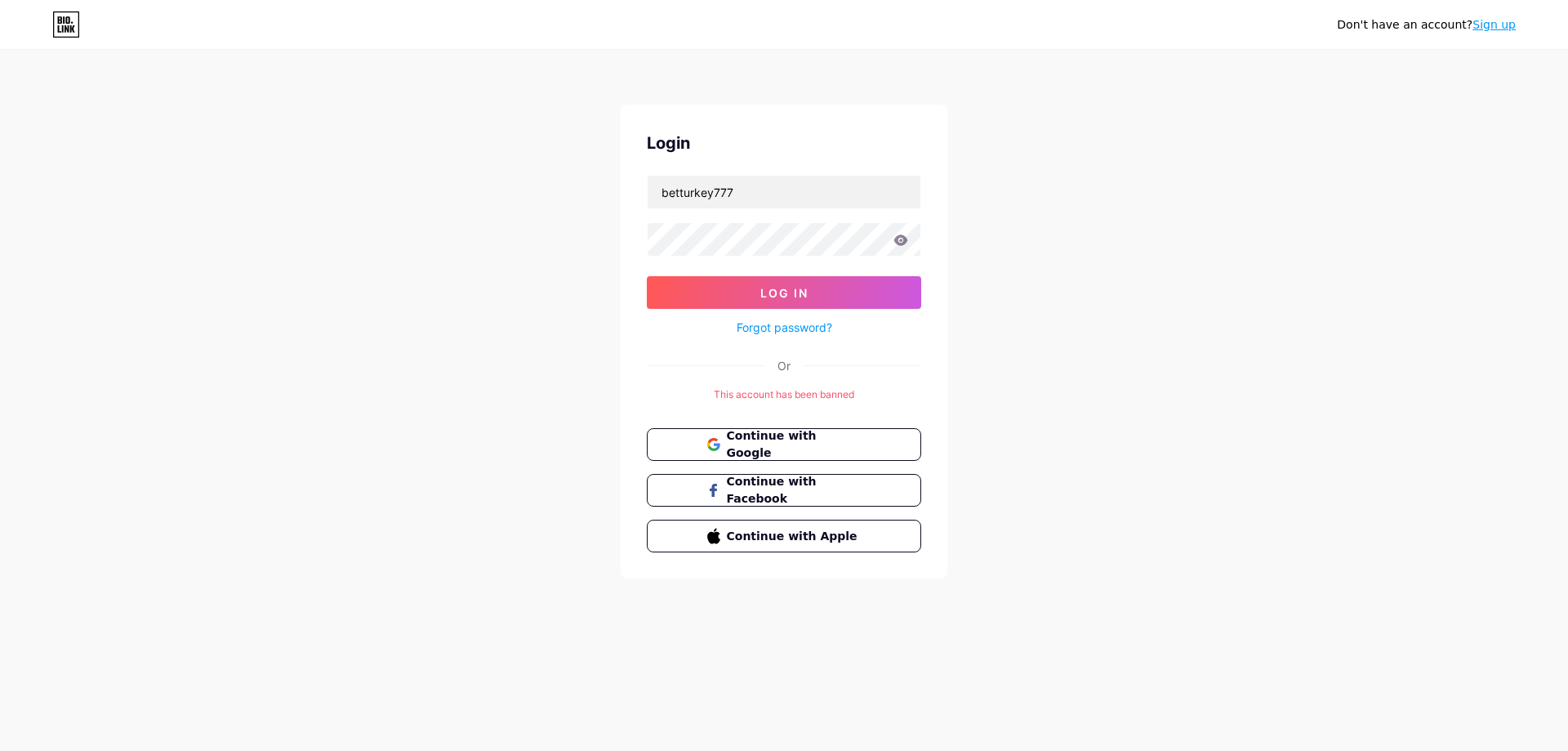
drag, startPoint x: 1126, startPoint y: 351, endPoint x: 1124, endPoint y: 403, distance: 52.0
click at [1125, 403] on div "Don't have an account? Sign up Login betturkey777 Log In Forgot password? Or Th…" at bounding box center [784, 315] width 1568 height 631
click at [1496, 28] on link "Sign up" at bounding box center [1494, 25] width 44 height 13
